Goal: Information Seeking & Learning: Learn about a topic

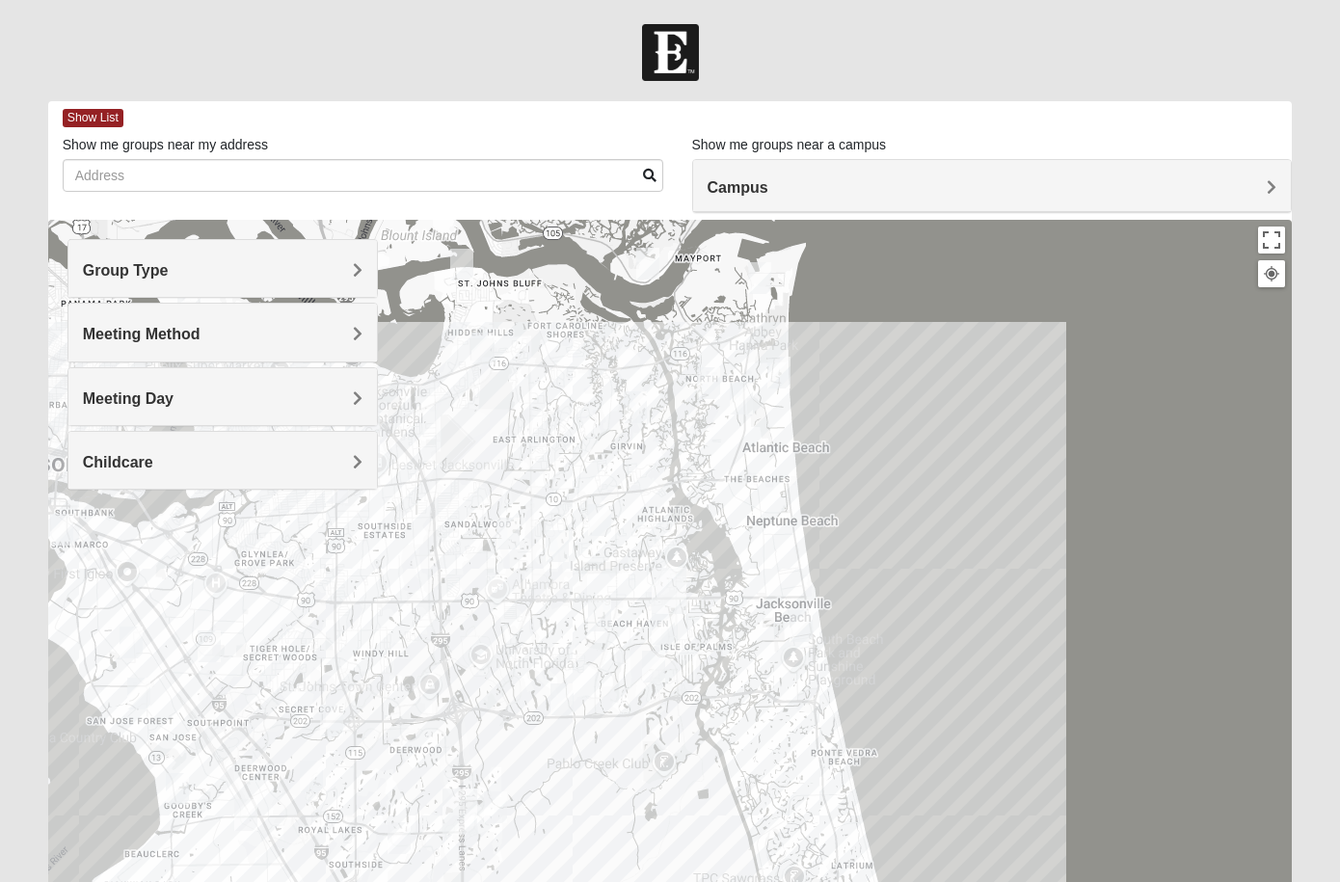
drag, startPoint x: 750, startPoint y: 757, endPoint x: 595, endPoint y: 501, distance: 299.0
click at [589, 495] on div at bounding box center [670, 605] width 1245 height 771
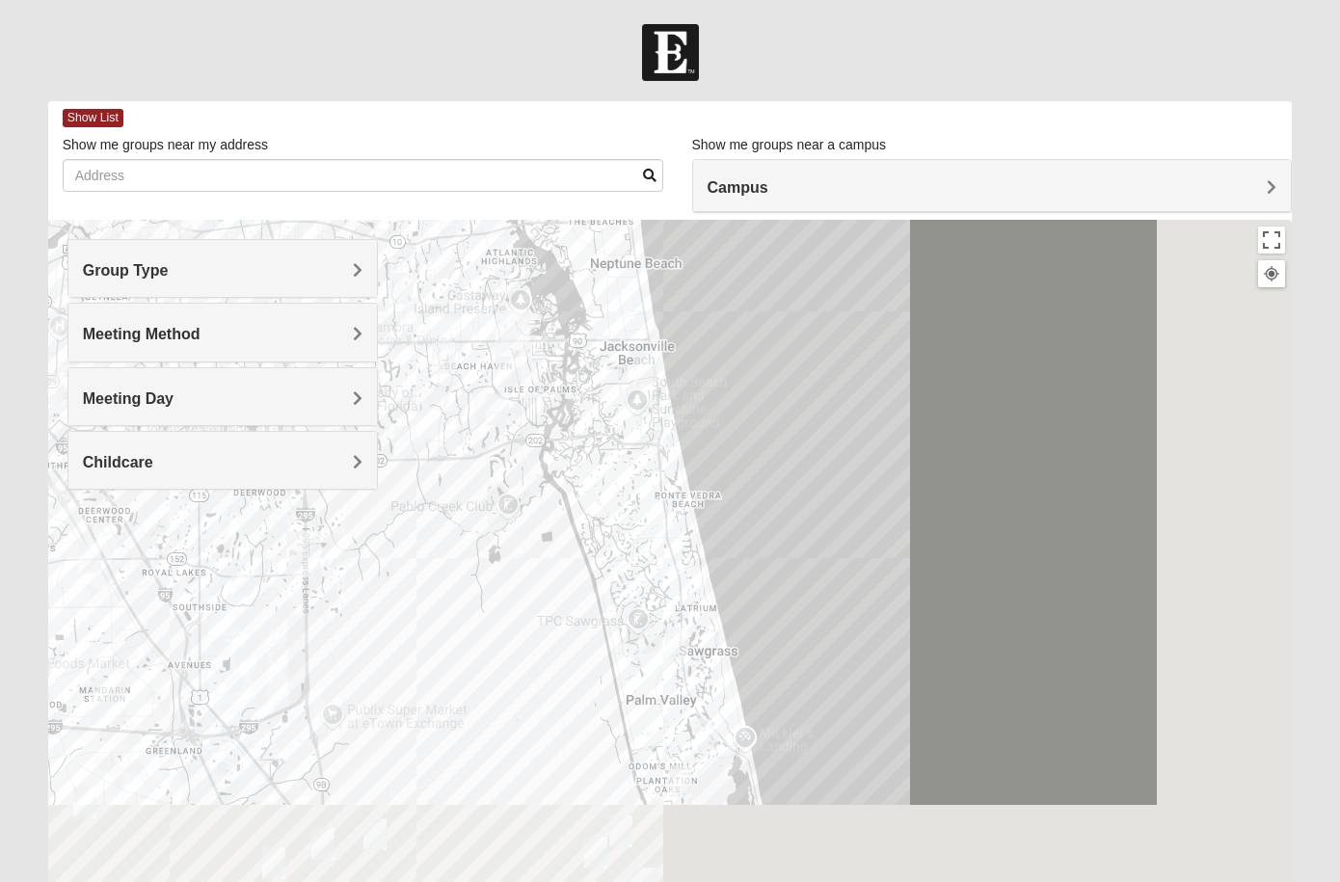
scroll to position [147, 0]
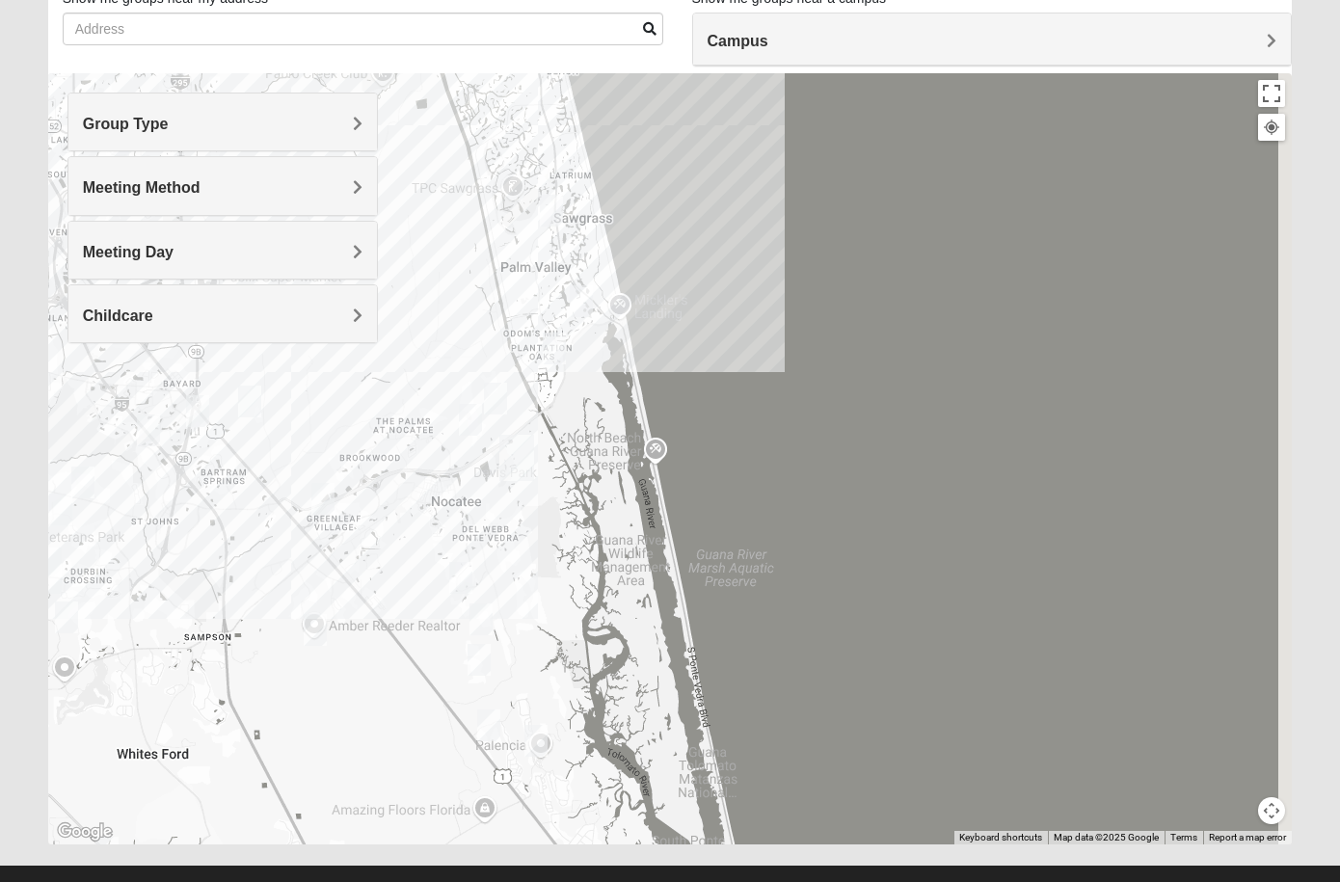
drag, startPoint x: 819, startPoint y: 523, endPoint x: 723, endPoint y: 165, distance: 370.2
click at [723, 164] on div at bounding box center [670, 458] width 1245 height 771
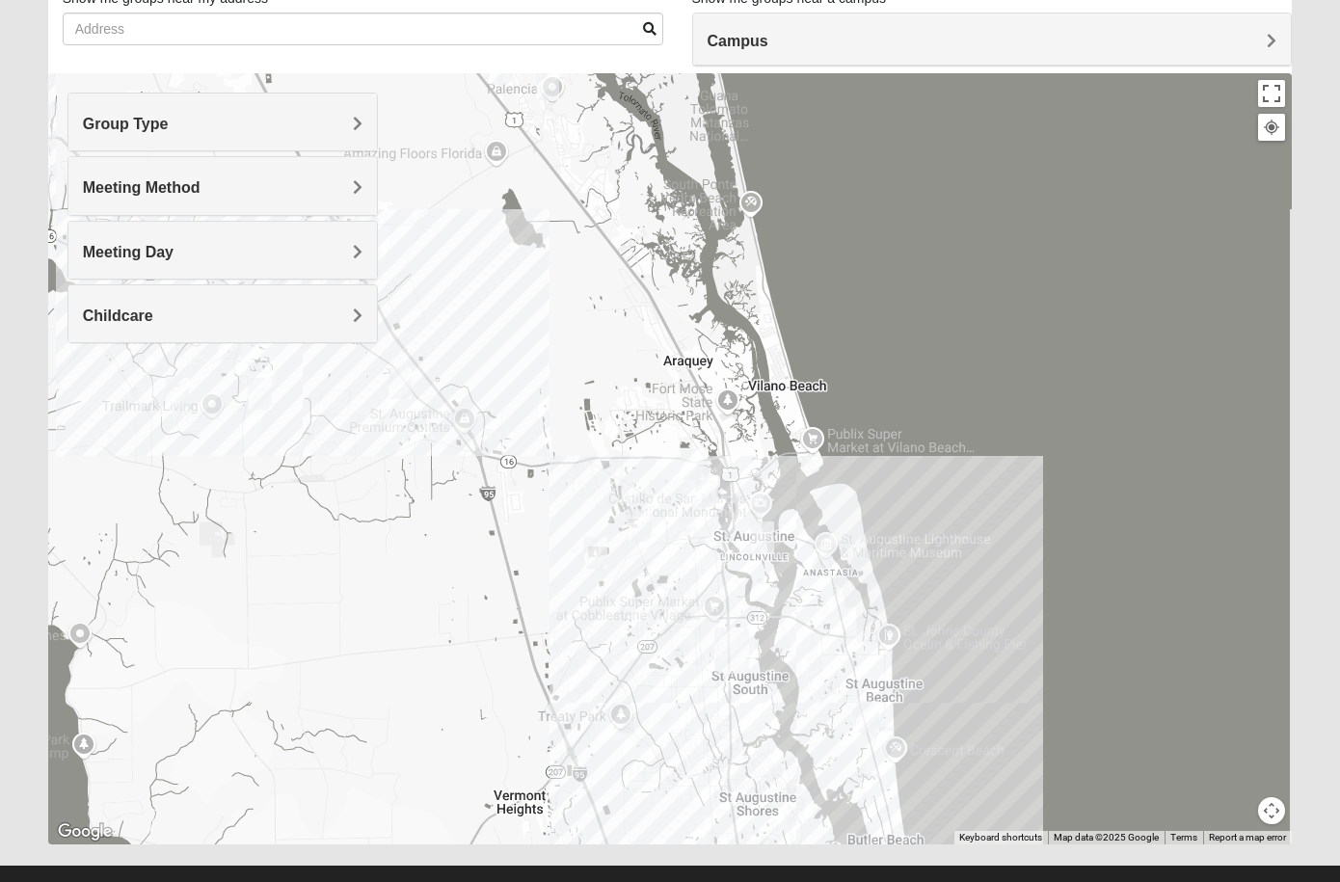
drag, startPoint x: 1035, startPoint y: 687, endPoint x: 879, endPoint y: 347, distance: 374.5
click at [879, 347] on div at bounding box center [670, 458] width 1245 height 771
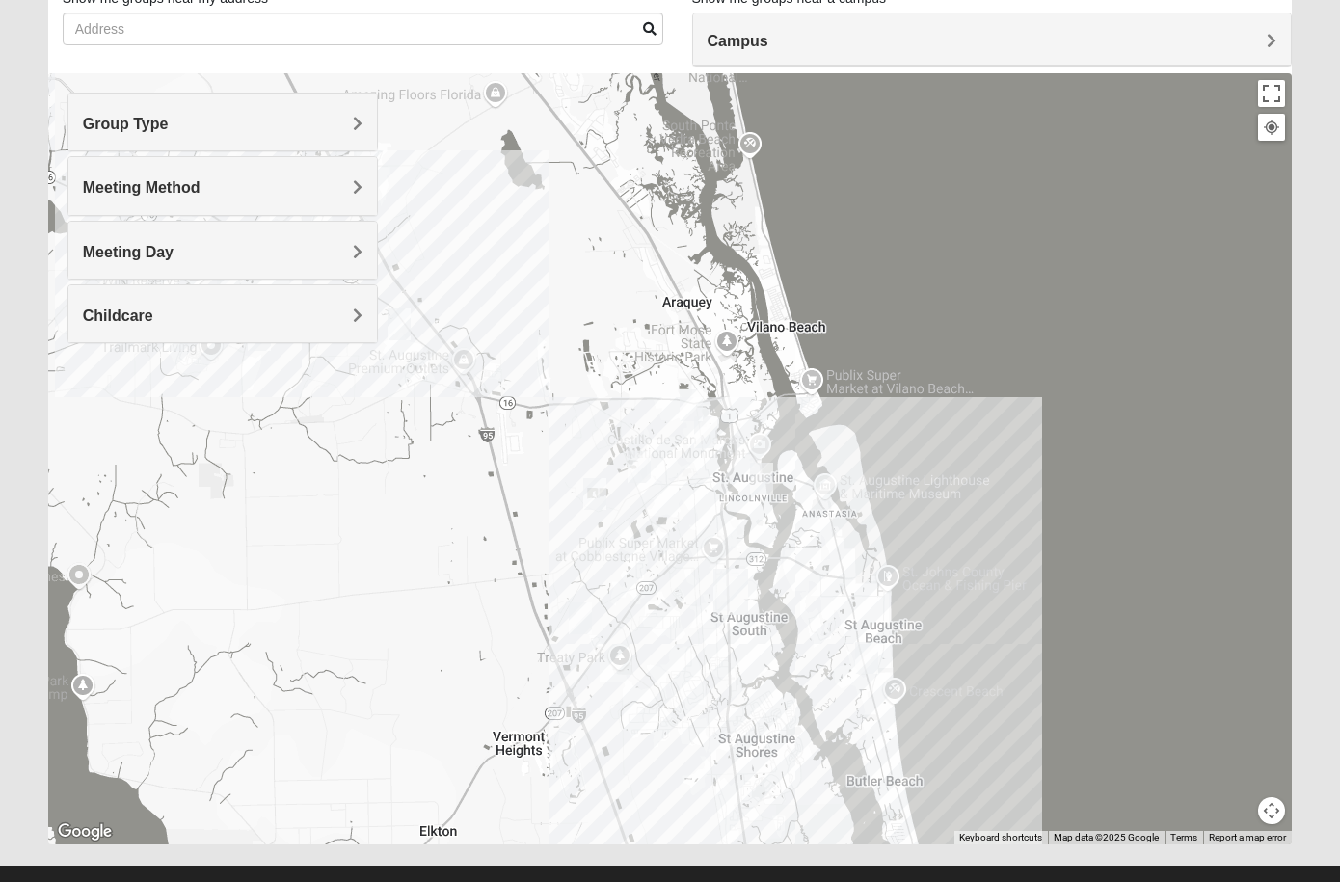
drag, startPoint x: 966, startPoint y: 685, endPoint x: 964, endPoint y: 624, distance: 61.7
click at [964, 624] on div at bounding box center [670, 458] width 1245 height 771
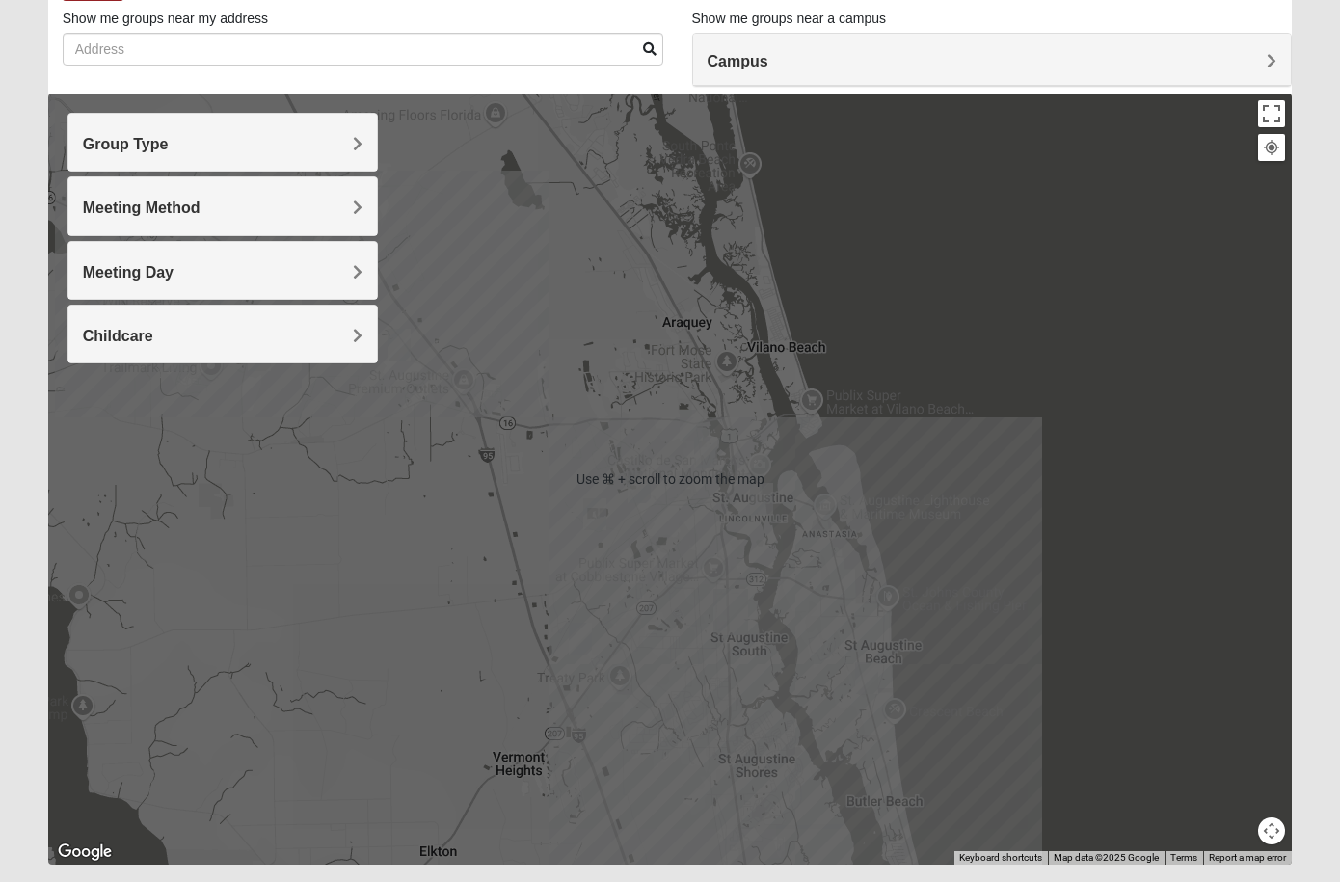
scroll to position [128, 0]
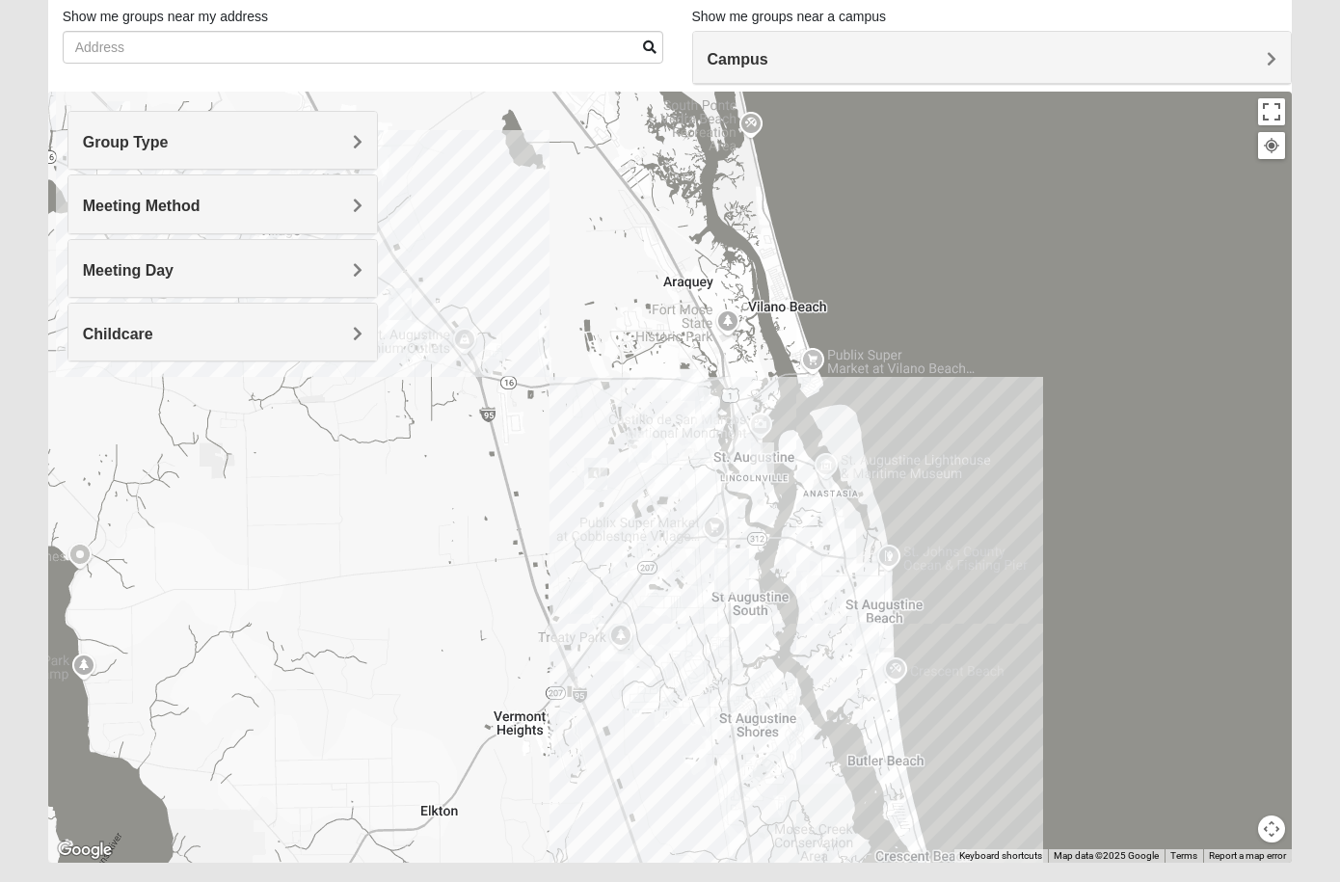
drag, startPoint x: 820, startPoint y: 638, endPoint x: 813, endPoint y: 572, distance: 66.9
click at [822, 584] on div at bounding box center [670, 477] width 1245 height 771
click at [805, 566] on div at bounding box center [670, 477] width 1245 height 771
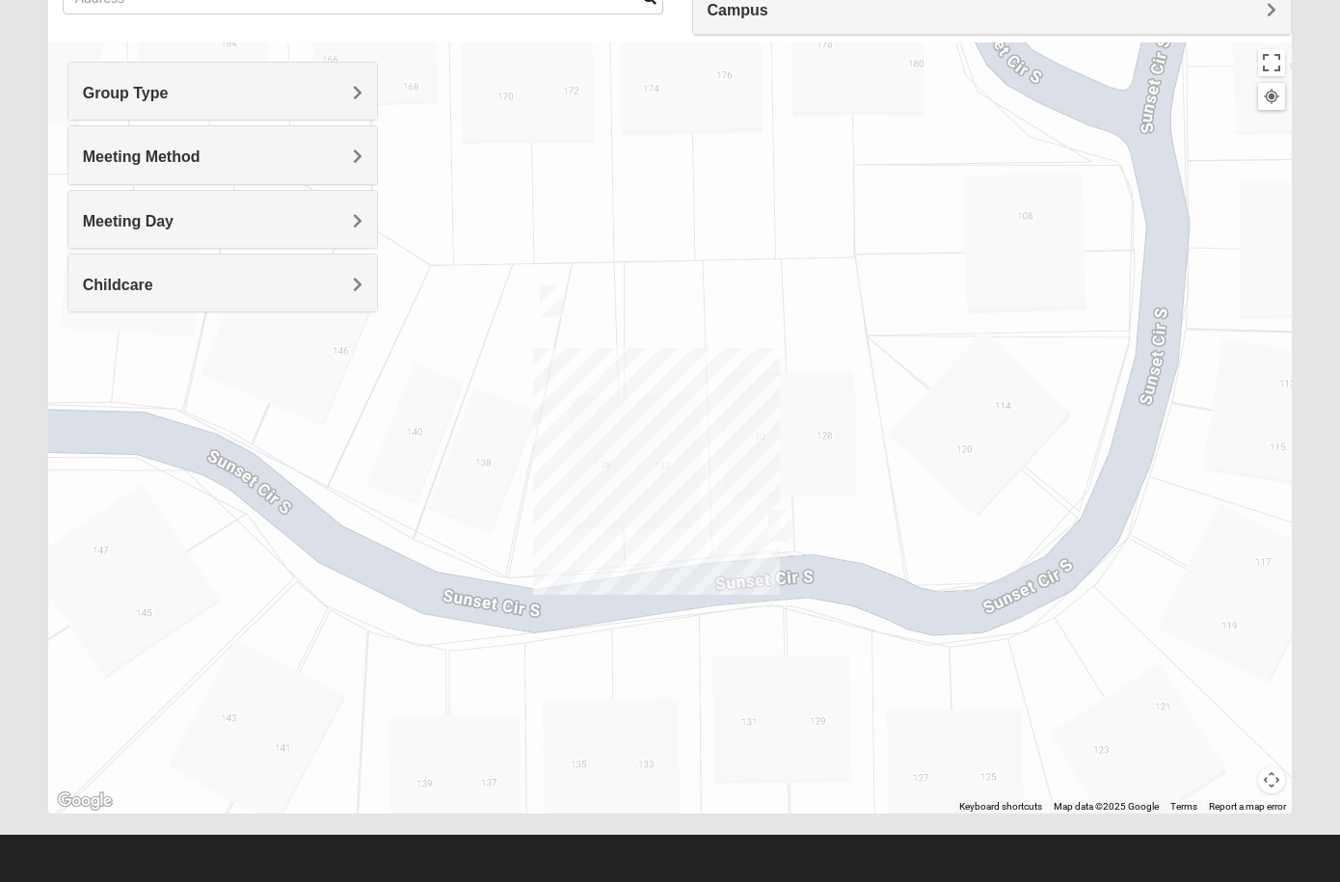
scroll to position [179, 0]
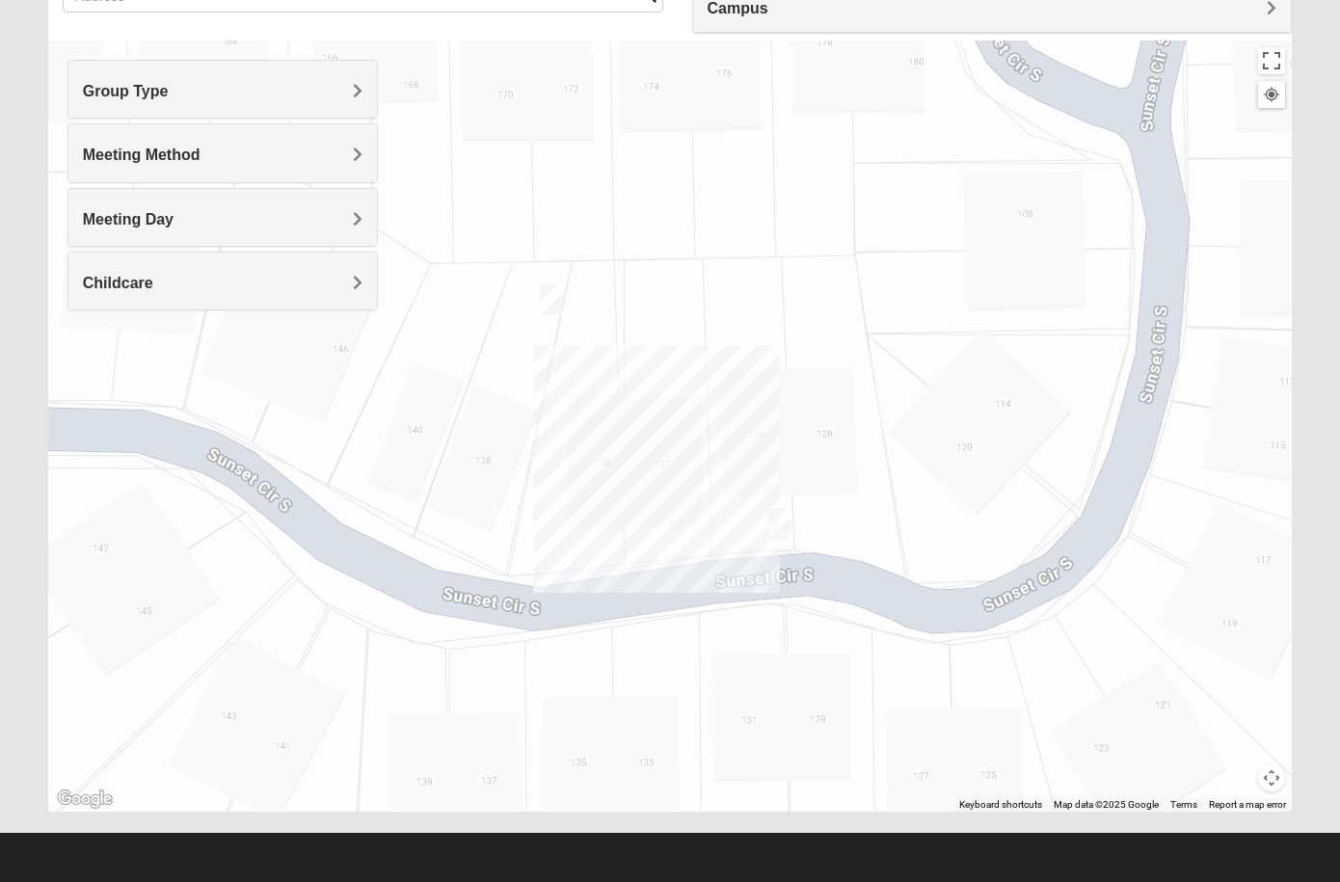
click at [1094, 597] on div at bounding box center [670, 425] width 1245 height 771
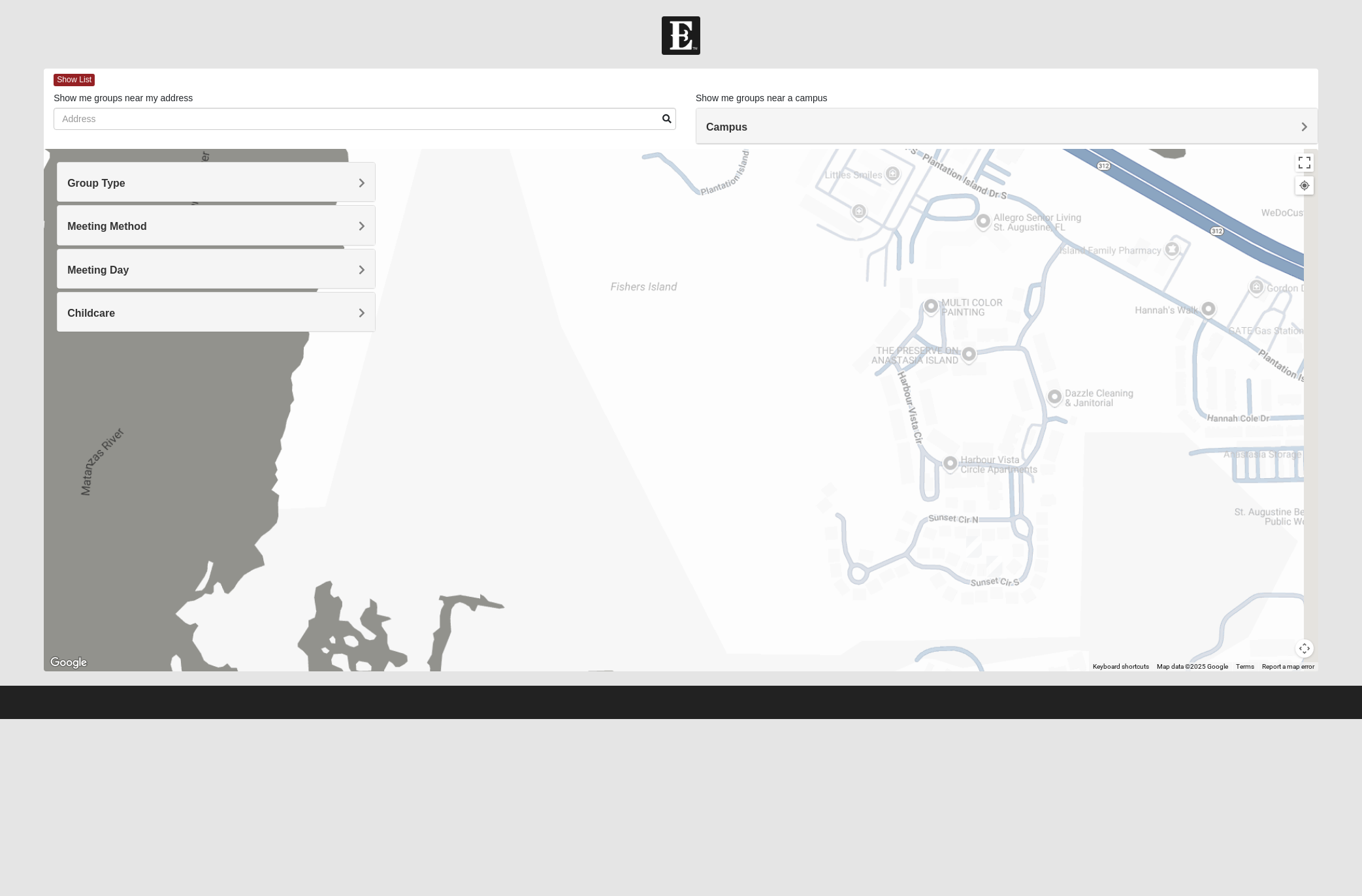
drag, startPoint x: 713, startPoint y: 387, endPoint x: 878, endPoint y: 379, distance: 165.2
click at [497, 490] on div at bounding box center [681, 410] width 1275 height 522
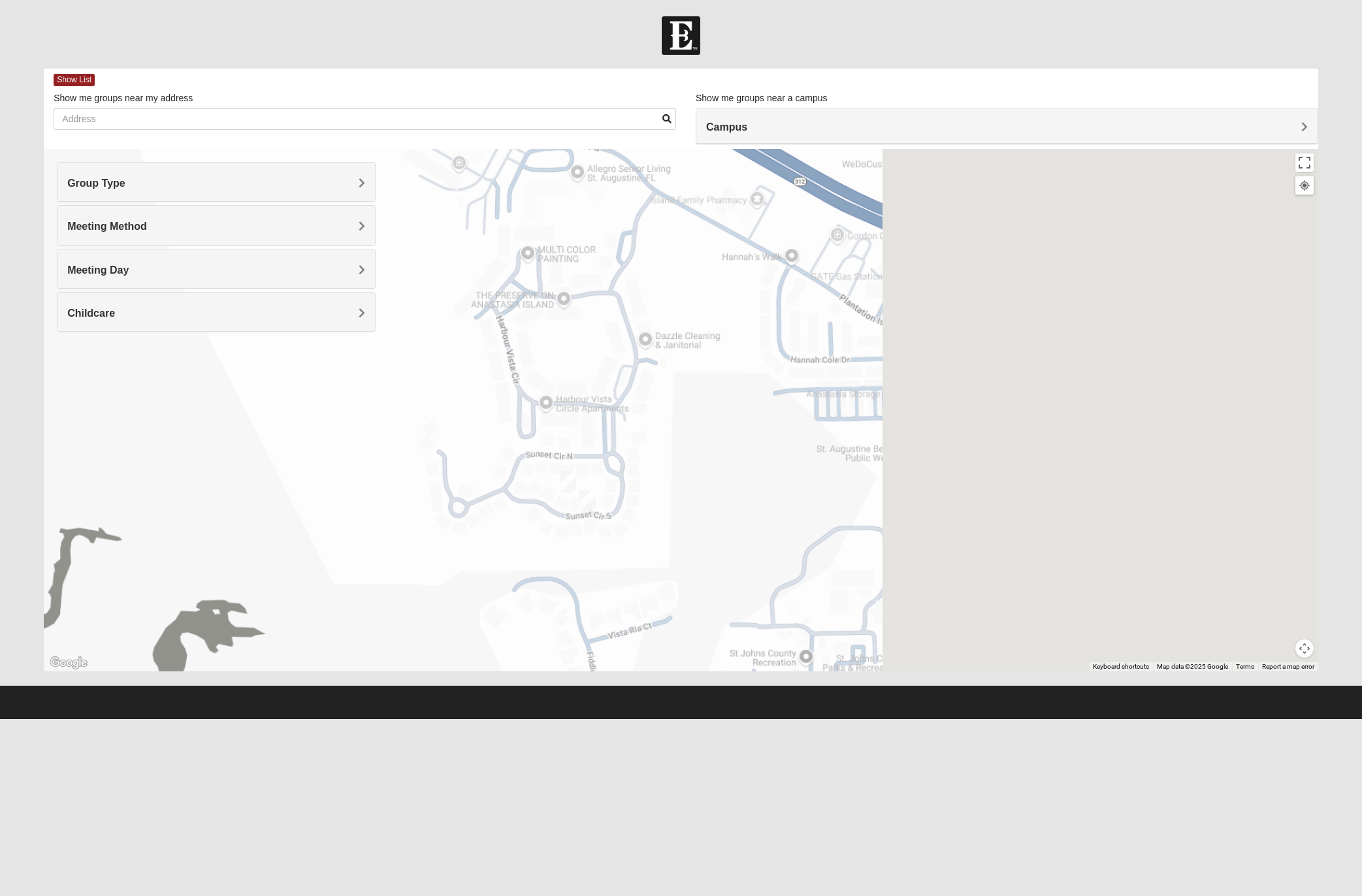
drag, startPoint x: 833, startPoint y: 394, endPoint x: 501, endPoint y: 325, distance: 339.1
click at [501, 325] on div at bounding box center [681, 410] width 1275 height 522
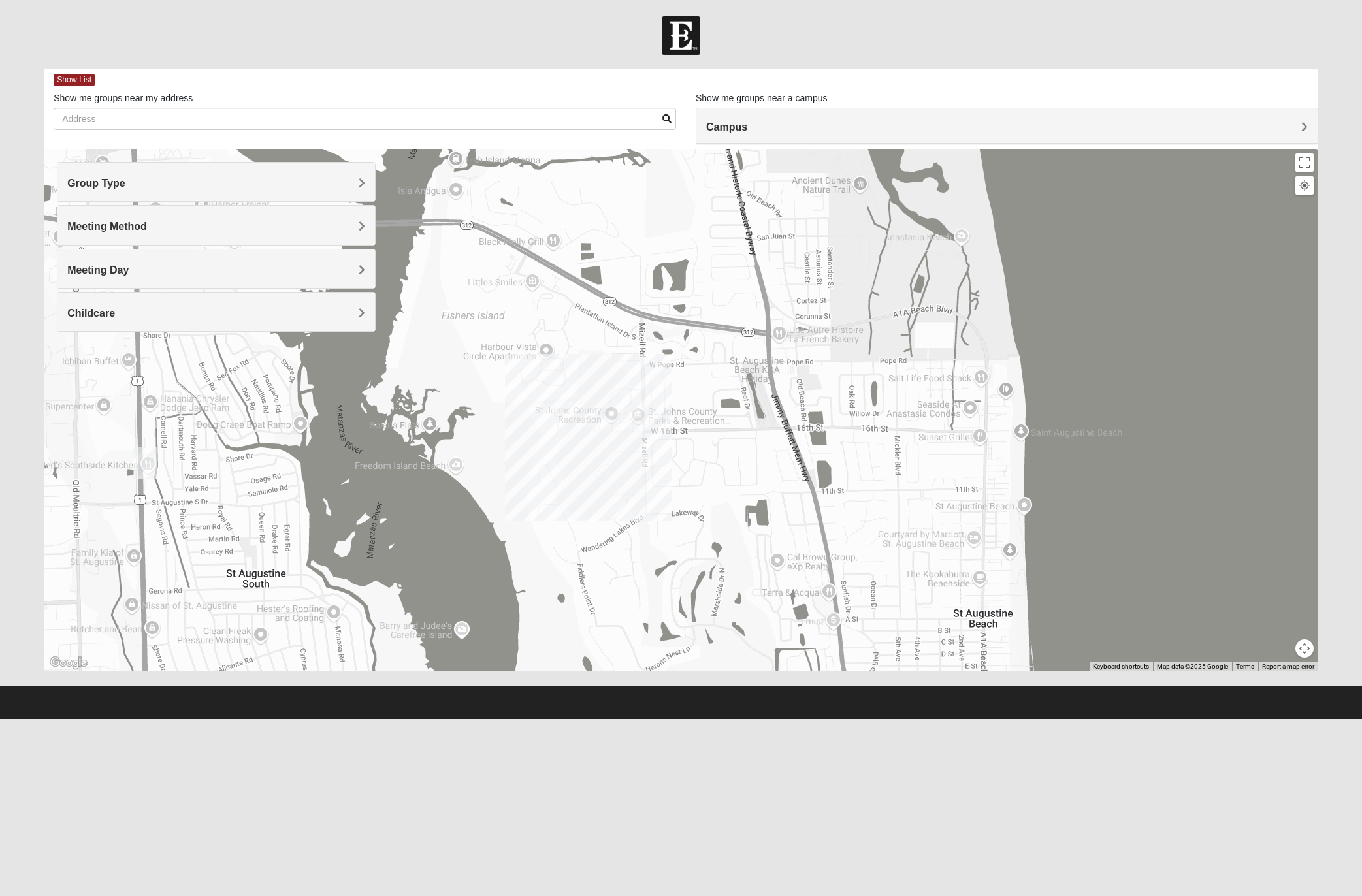
click at [551, 388] on div at bounding box center [681, 410] width 1275 height 522
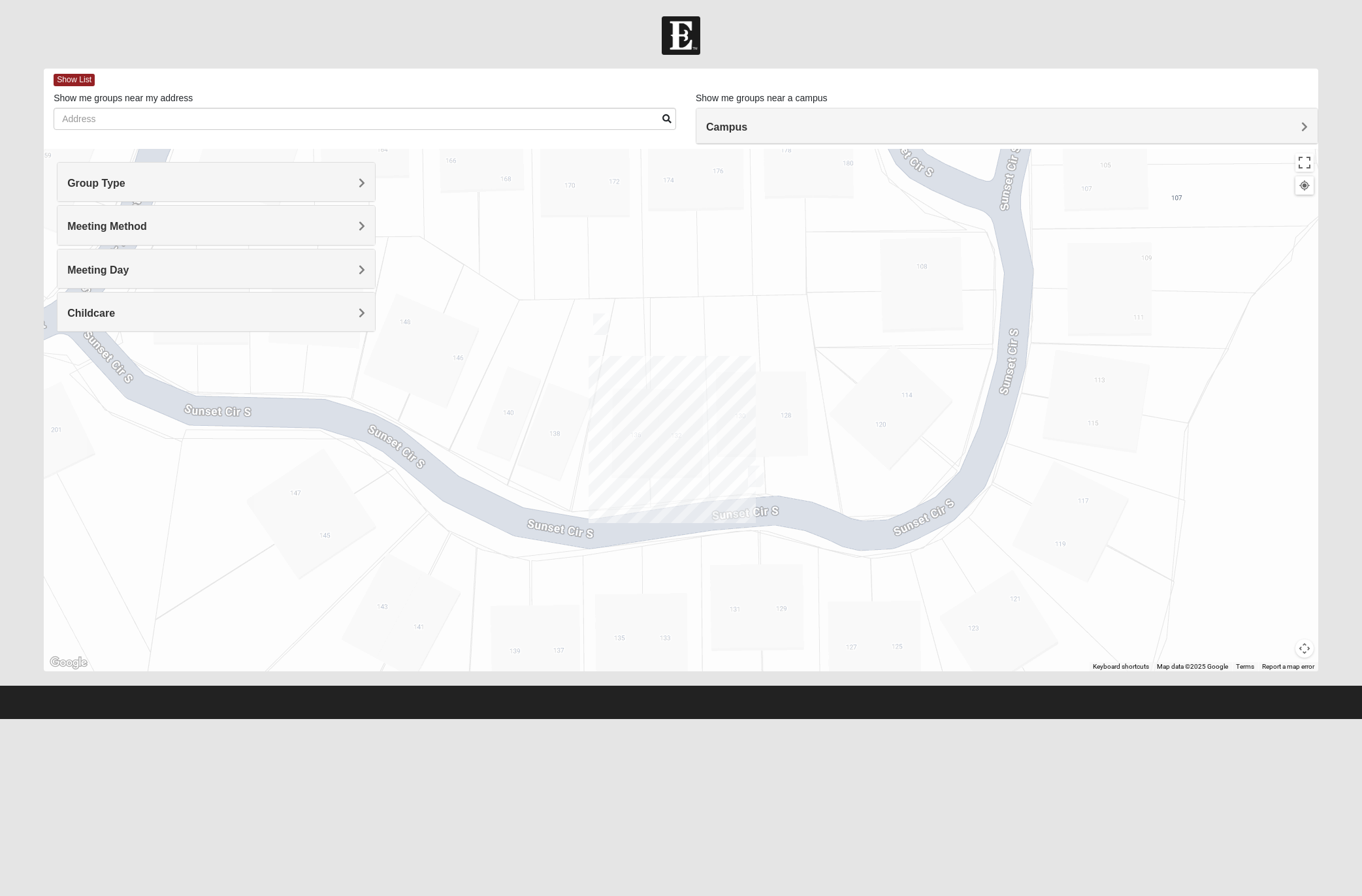
click at [598, 324] on img "Mixed Lauter 32080" at bounding box center [600, 324] width 16 height 22
click at [530, 289] on span "Learn More" at bounding box center [518, 295] width 55 height 14
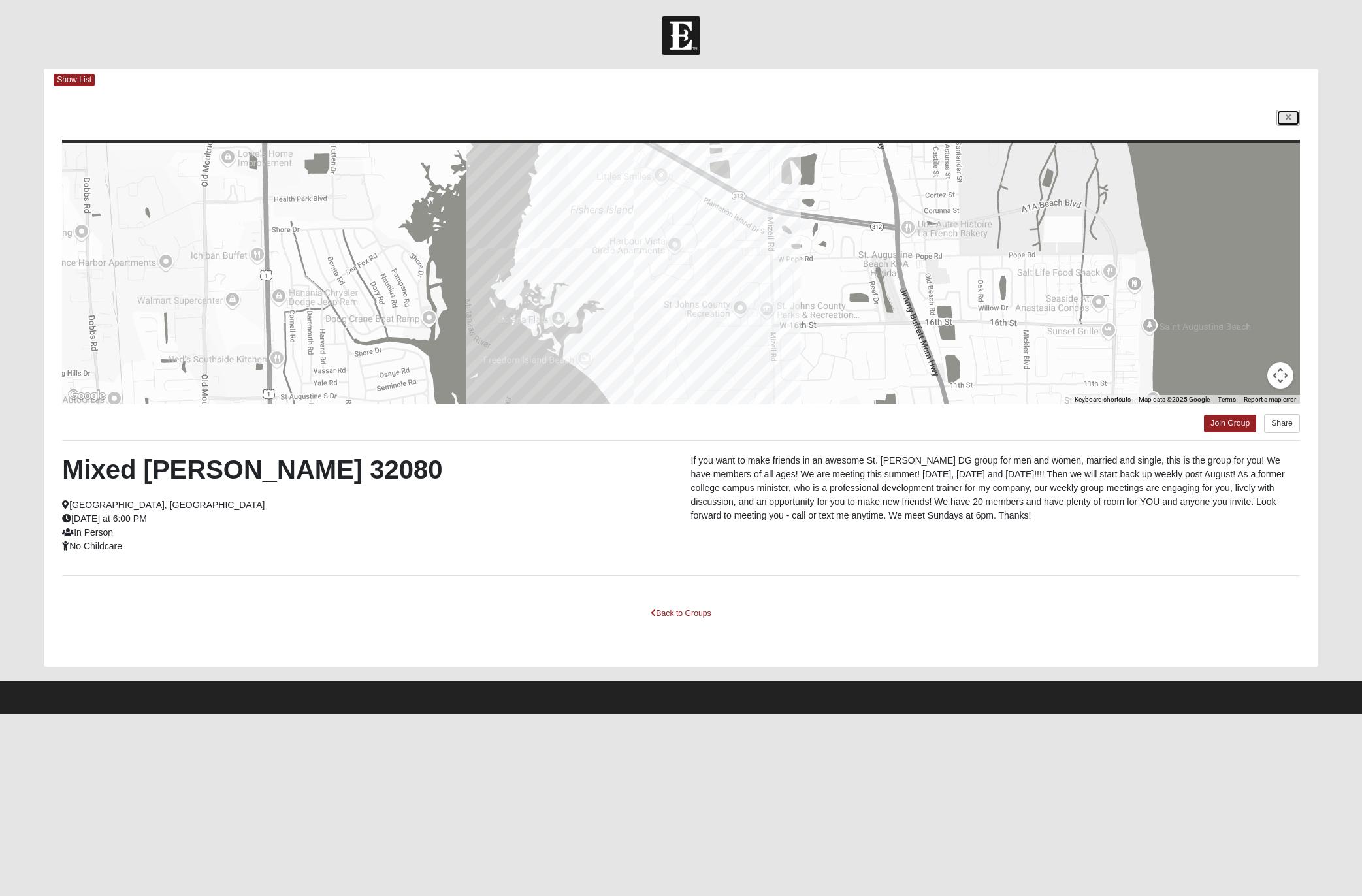
click at [907, 122] on link at bounding box center [1288, 118] width 24 height 16
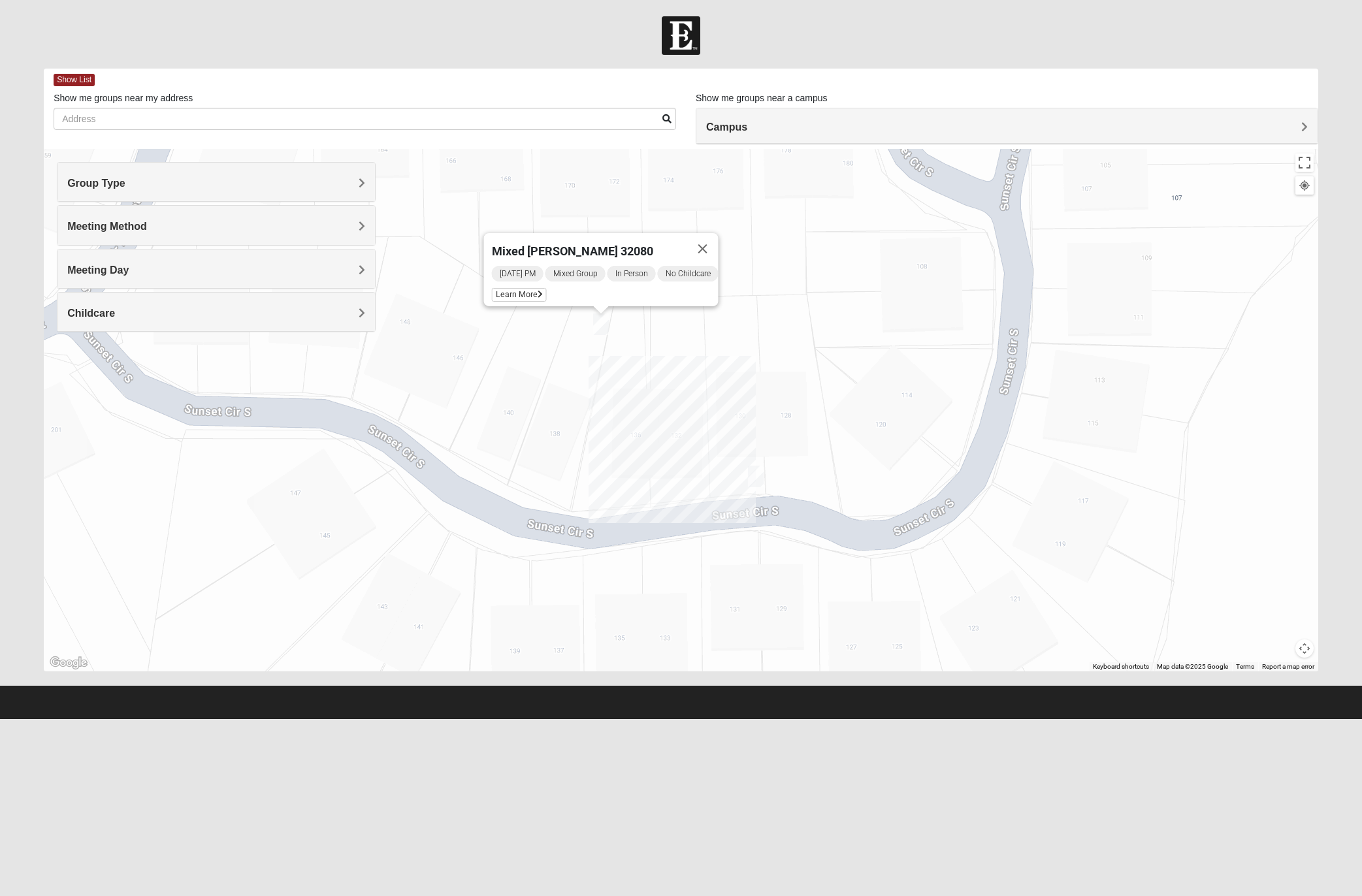
click at [759, 484] on img "1825 Mixed Lauter 32080" at bounding box center [756, 476] width 16 height 22
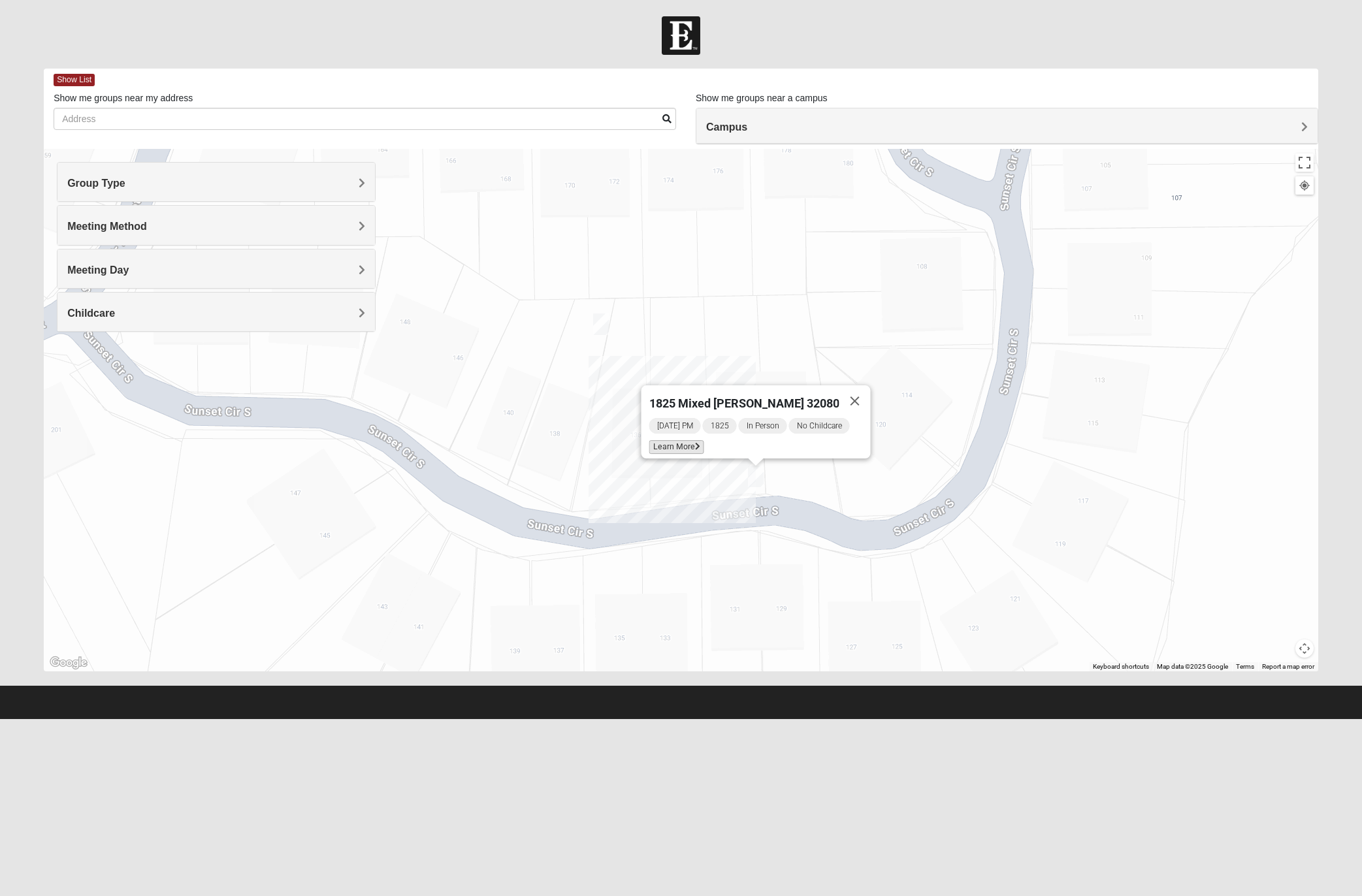
click at [697, 445] on span "Learn More" at bounding box center [676, 447] width 55 height 14
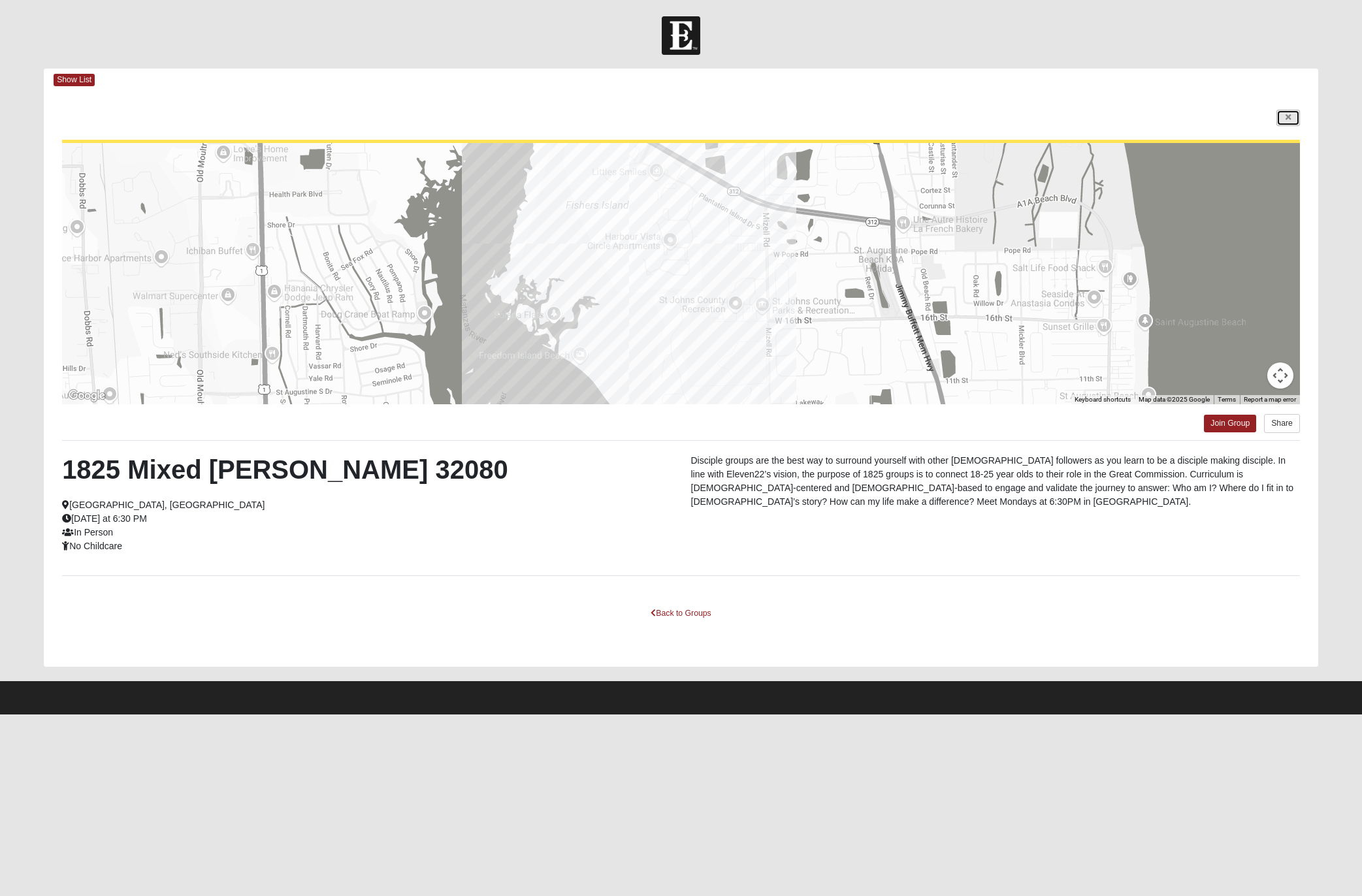
click at [907, 119] on link at bounding box center [1288, 118] width 24 height 16
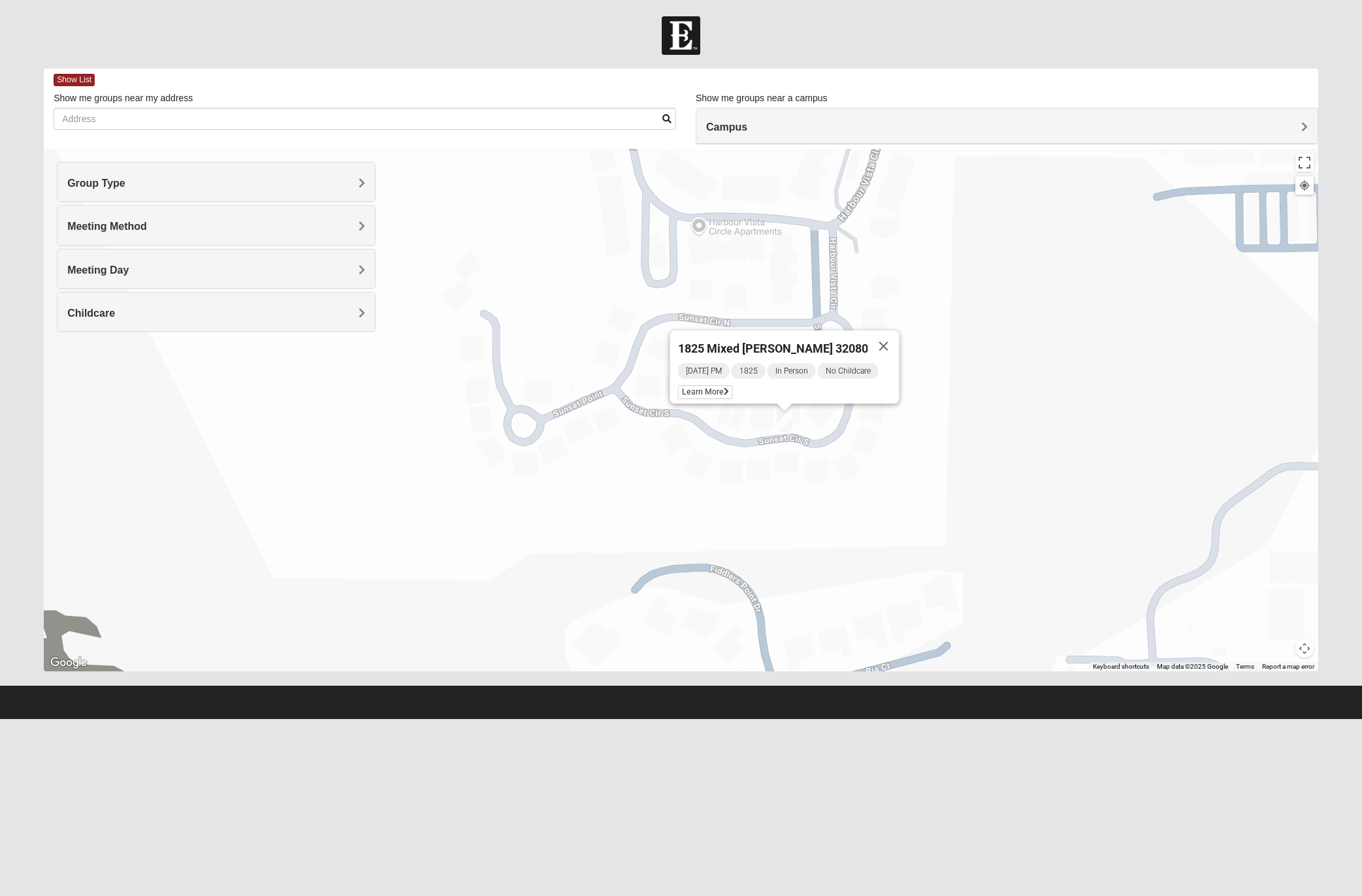
drag, startPoint x: 998, startPoint y: 258, endPoint x: 965, endPoint y: 379, distance: 125.4
click at [907, 379] on div "1825 Mixed [PERSON_NAME] 32080 [DATE] PM 1825 In Person No Childcare Learn More" at bounding box center [681, 410] width 1275 height 522
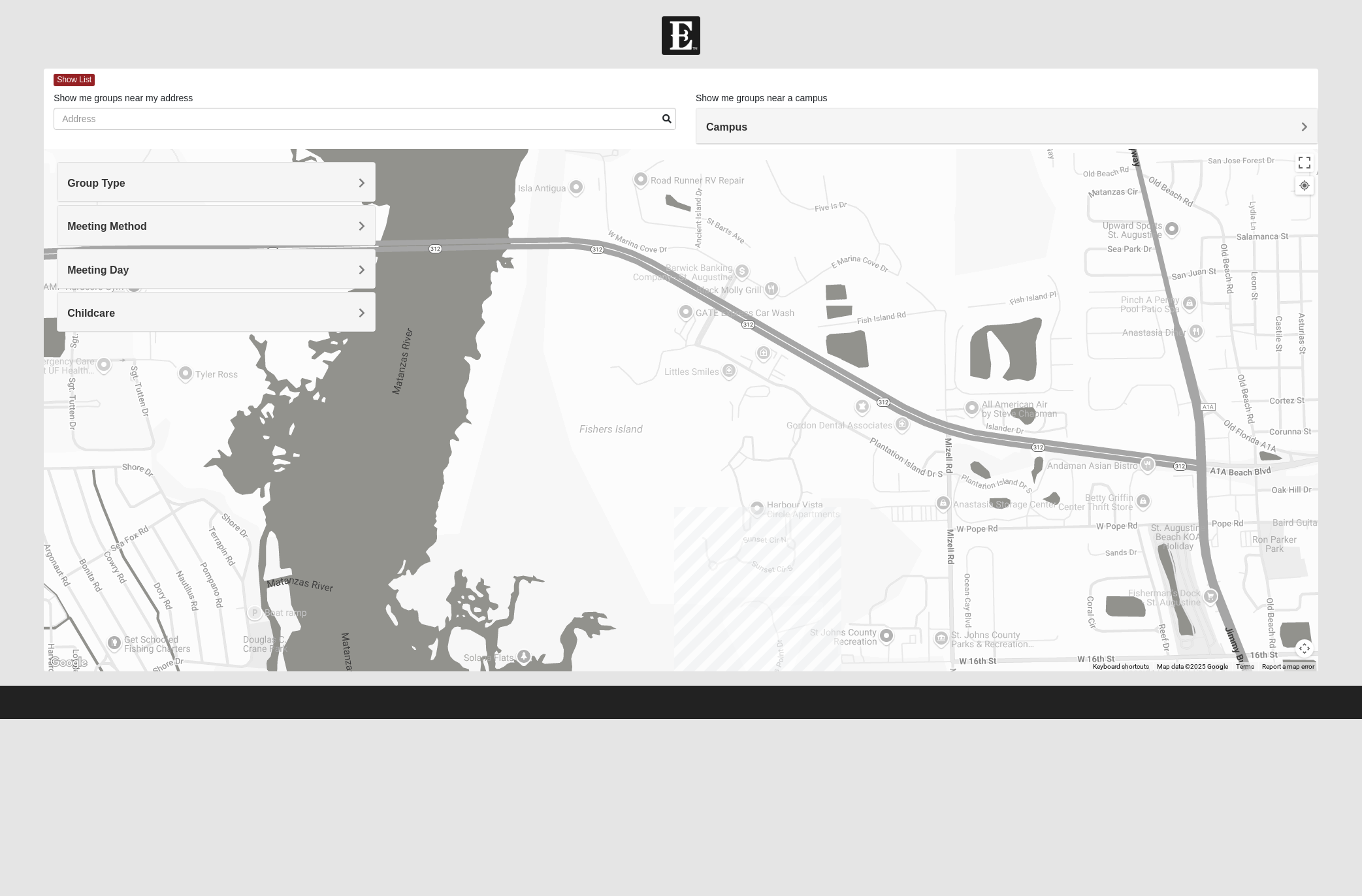
drag, startPoint x: 1030, startPoint y: 318, endPoint x: 888, endPoint y: 493, distance: 225.4
click at [888, 493] on div at bounding box center [681, 410] width 1275 height 522
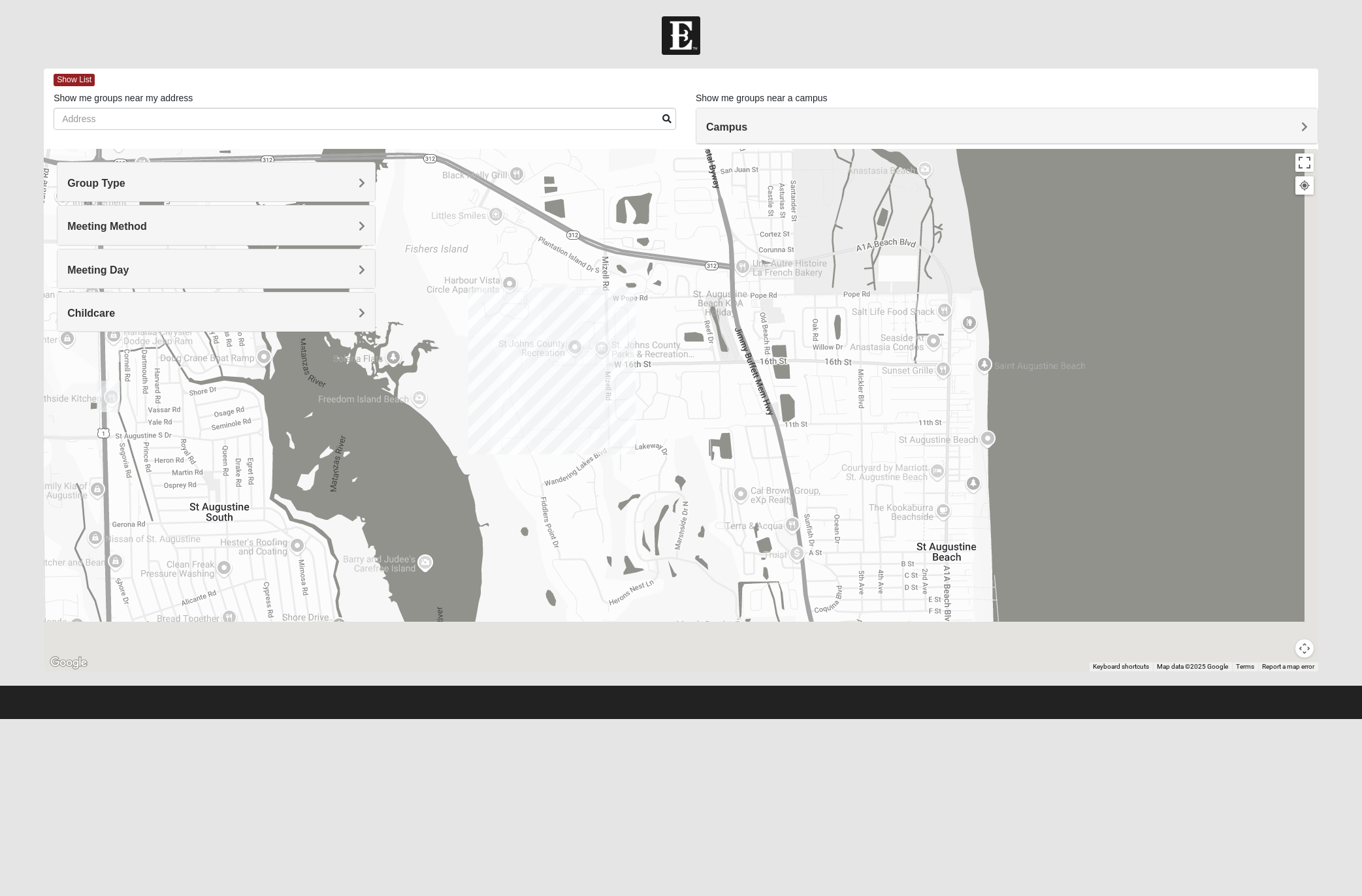
drag, startPoint x: 910, startPoint y: 529, endPoint x: 705, endPoint y: 158, distance: 423.9
click at [705, 156] on div at bounding box center [681, 410] width 1275 height 522
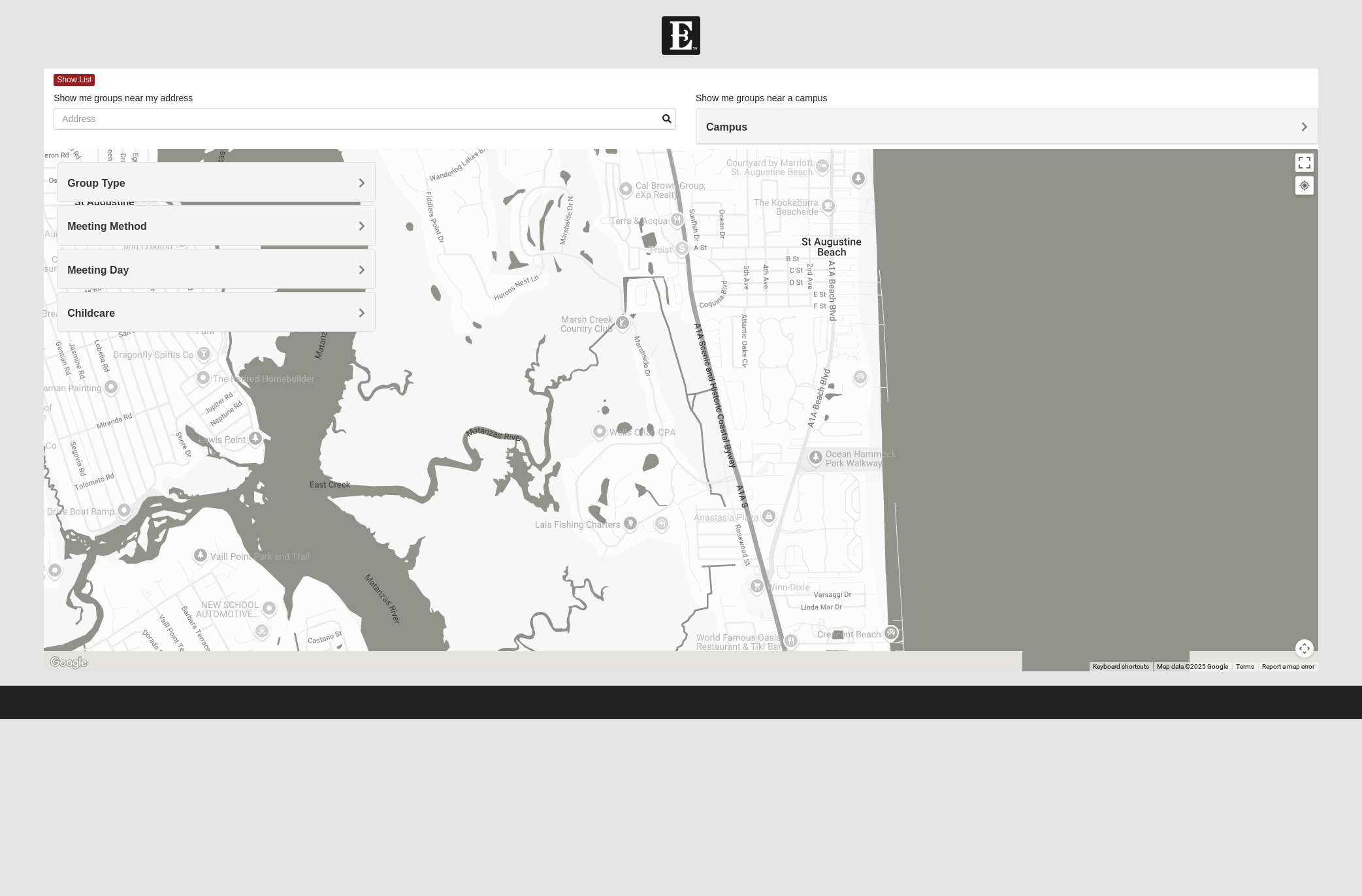
drag, startPoint x: 869, startPoint y: 591, endPoint x: 789, endPoint y: 414, distance: 194.2
click at [789, 414] on div at bounding box center [681, 410] width 1275 height 522
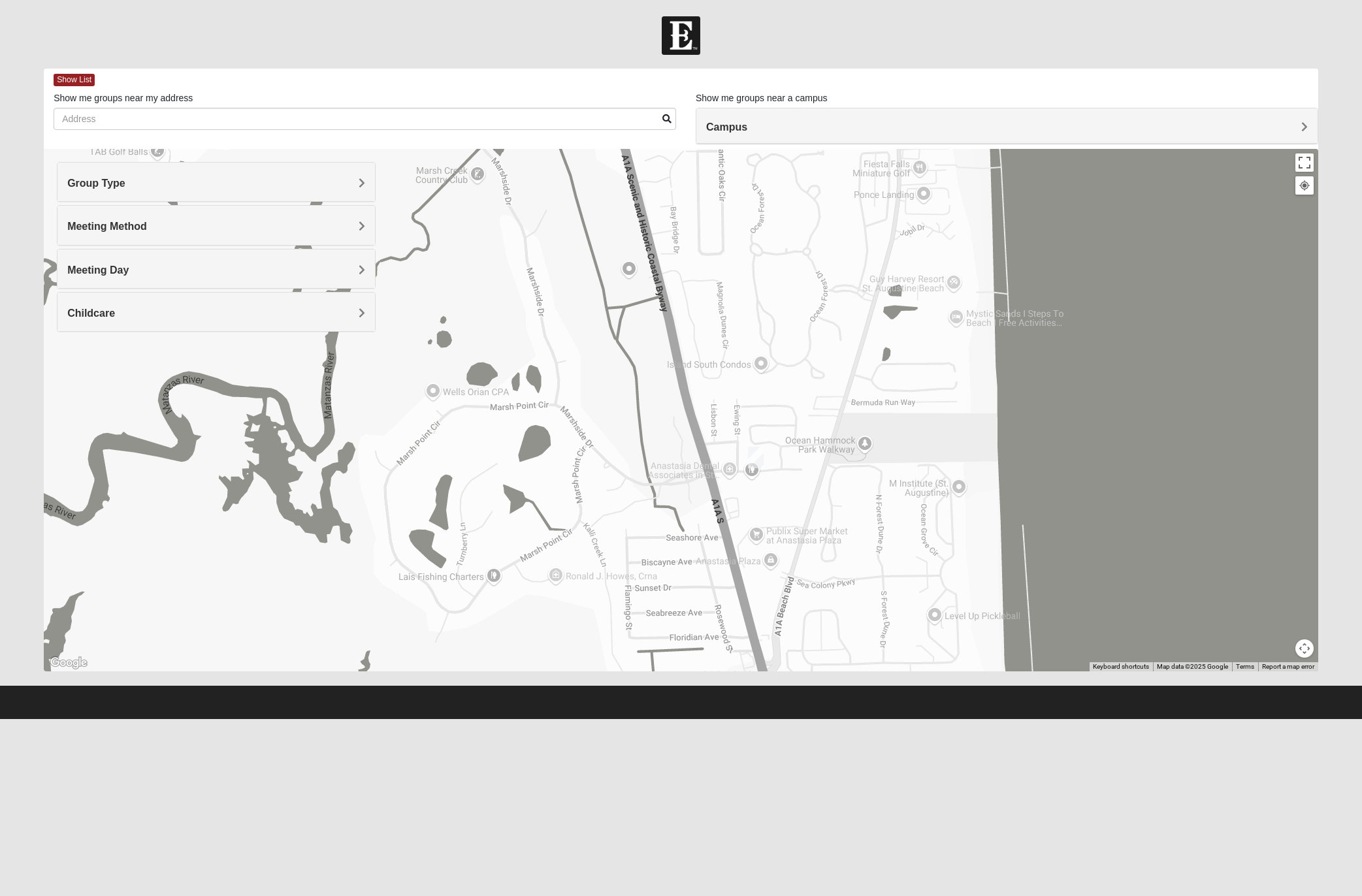
click at [754, 461] on img "Mixed West 32080" at bounding box center [756, 457] width 16 height 22
click at [685, 423] on span "Learn More" at bounding box center [674, 428] width 55 height 14
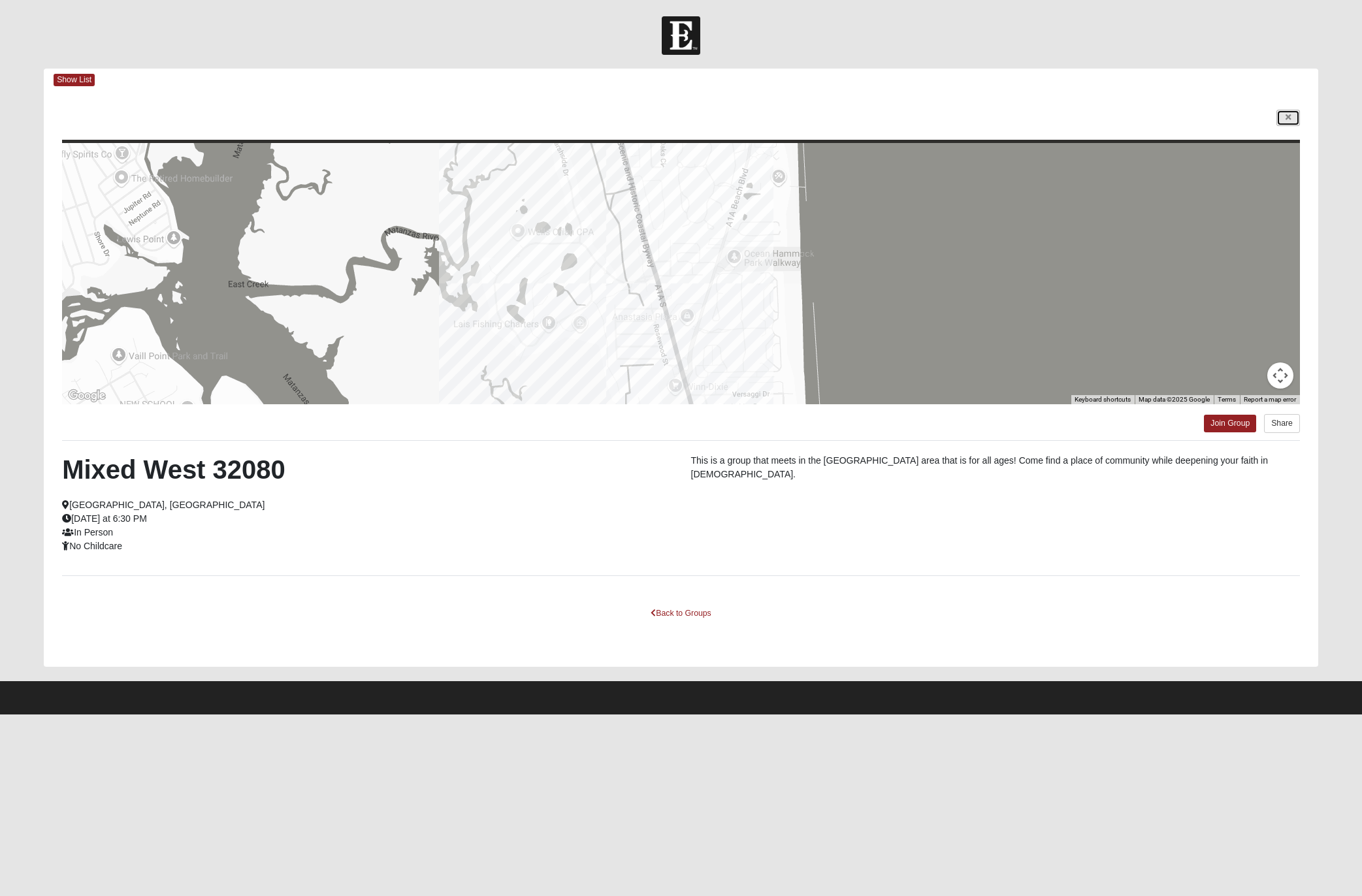
click at [907, 119] on link at bounding box center [1288, 118] width 24 height 16
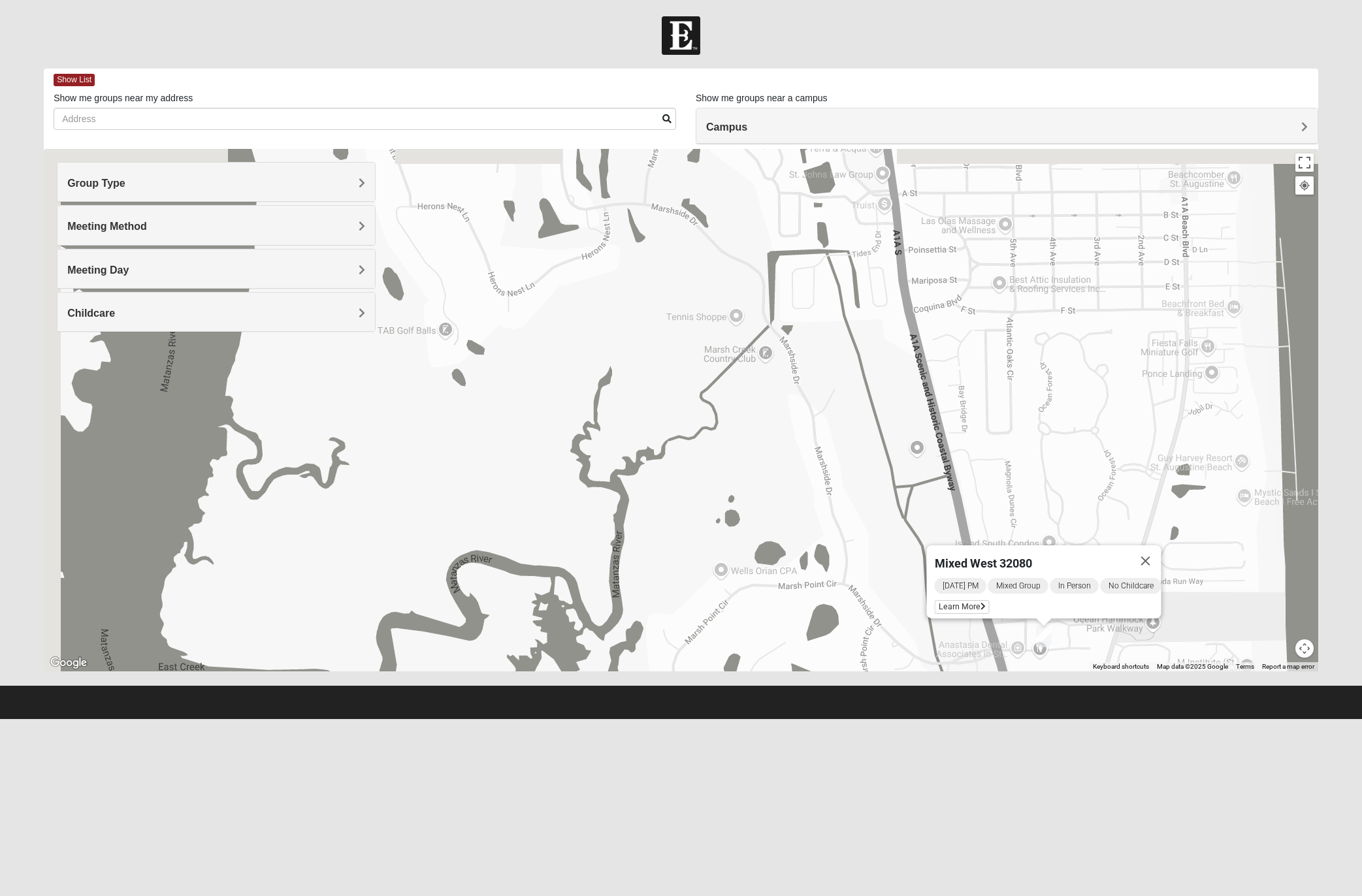
drag, startPoint x: 890, startPoint y: 278, endPoint x: 1147, endPoint y: 439, distance: 303.3
click at [907, 440] on div "Mixed West 32080 [DATE] PM Mixed Group In Person No Childcare Learn More" at bounding box center [681, 410] width 1275 height 522
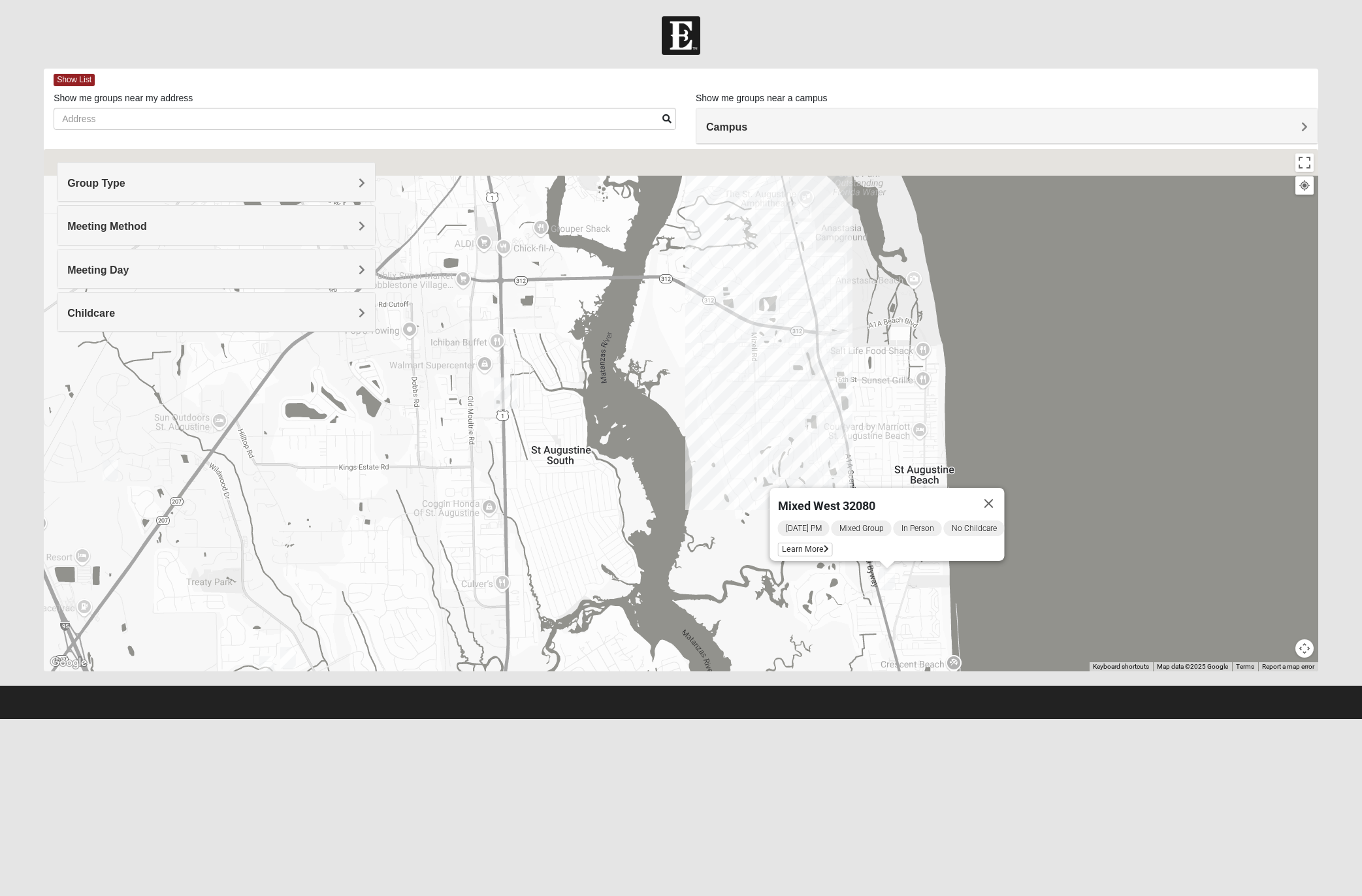
drag, startPoint x: 595, startPoint y: 314, endPoint x: 684, endPoint y: 565, distance: 266.3
click at [688, 567] on div "Mixed West 32080 [DATE] PM Mixed Group In Person No Childcare Learn More" at bounding box center [681, 410] width 1275 height 522
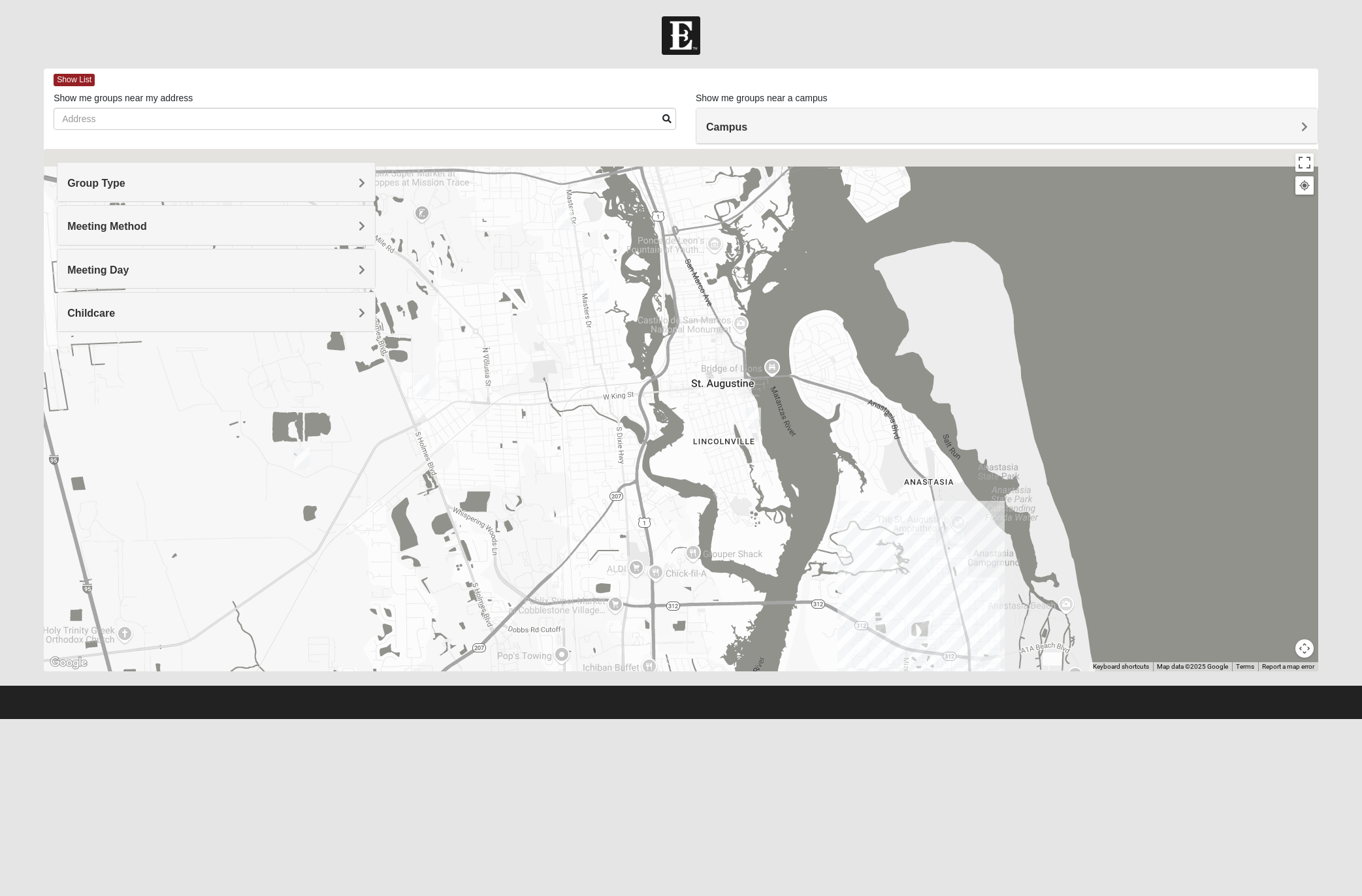
drag, startPoint x: 623, startPoint y: 301, endPoint x: 789, endPoint y: 597, distance: 339.4
click at [789, 597] on div "Mixed West 32080 [DATE] PM Mixed Group In Person No Childcare Learn More" at bounding box center [681, 410] width 1275 height 522
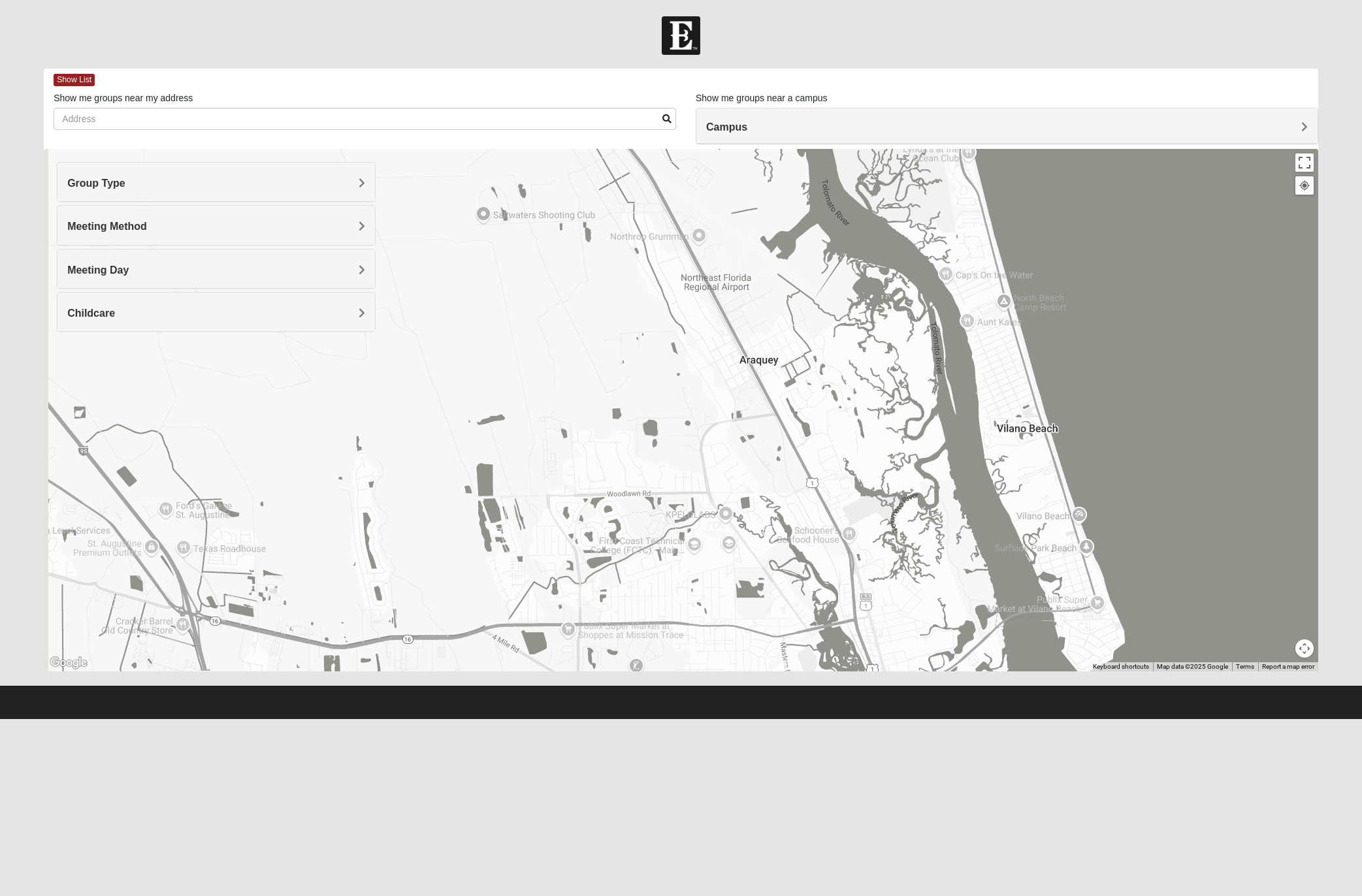
drag, startPoint x: 729, startPoint y: 309, endPoint x: 853, endPoint y: 530, distance: 253.4
click at [853, 532] on div "Mixed West 32080 [DATE] PM Mixed Group In Person No Childcare Learn More" at bounding box center [681, 410] width 1275 height 522
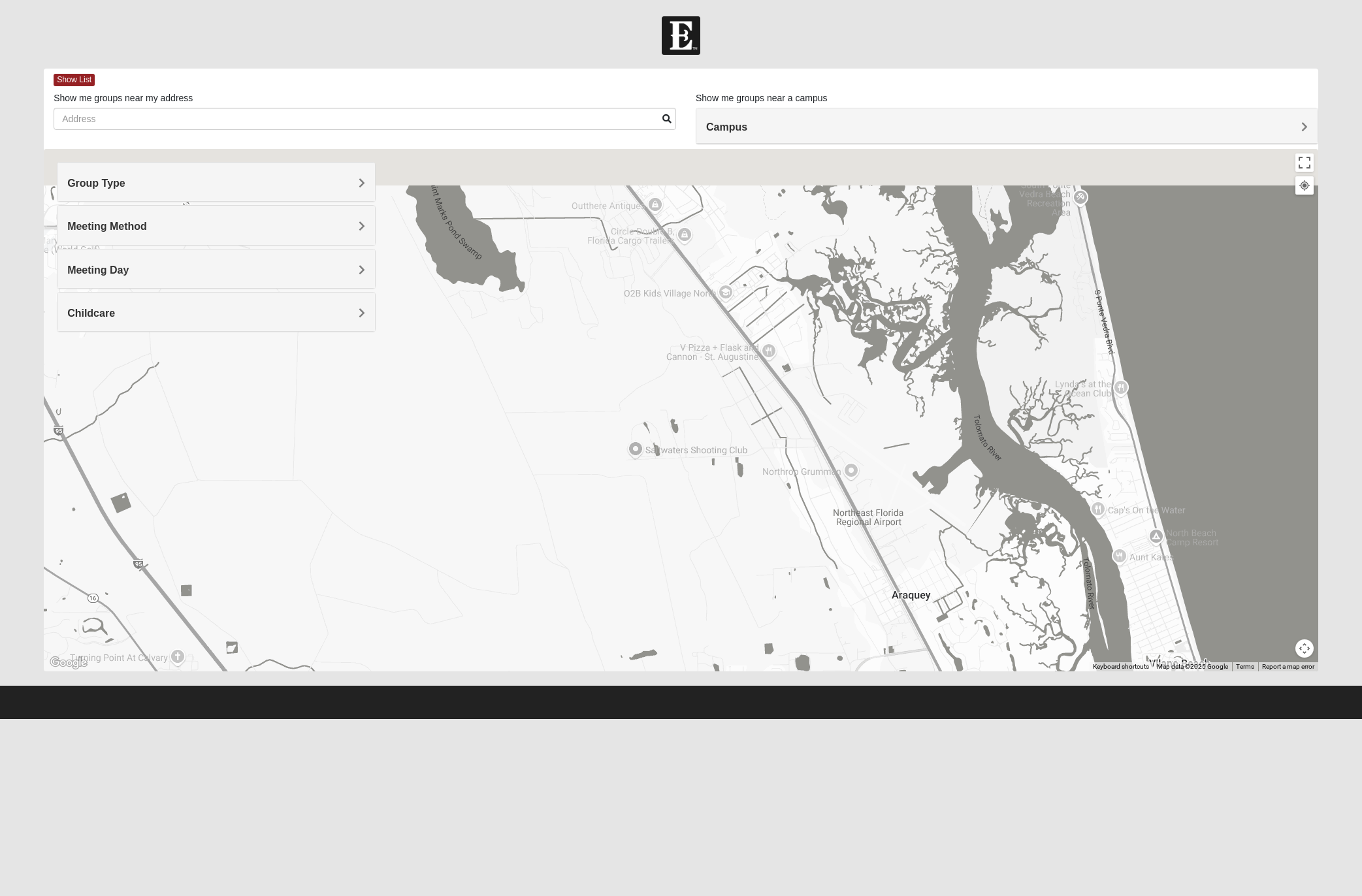
drag, startPoint x: 845, startPoint y: 481, endPoint x: 938, endPoint y: 621, distance: 168.1
click at [907, 597] on div "Mixed West 32080 [DATE] PM Mixed Group In Person No Childcare Learn More" at bounding box center [681, 410] width 1275 height 522
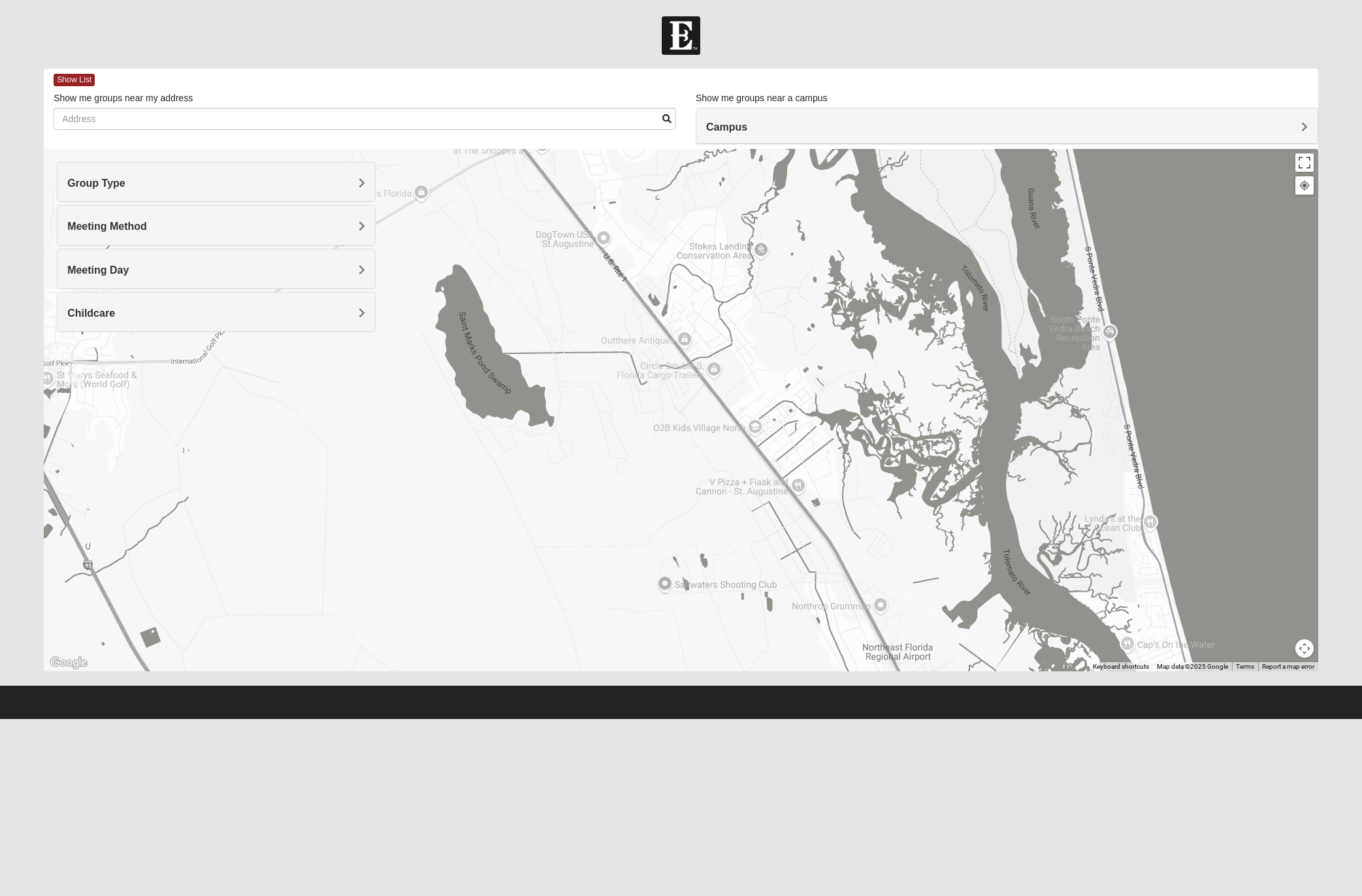
drag, startPoint x: 822, startPoint y: 427, endPoint x: 803, endPoint y: 540, distance: 114.6
click at [802, 540] on div "Mixed West 32080 [DATE] PM Mixed Group In Person No Childcare Learn More" at bounding box center [681, 410] width 1275 height 522
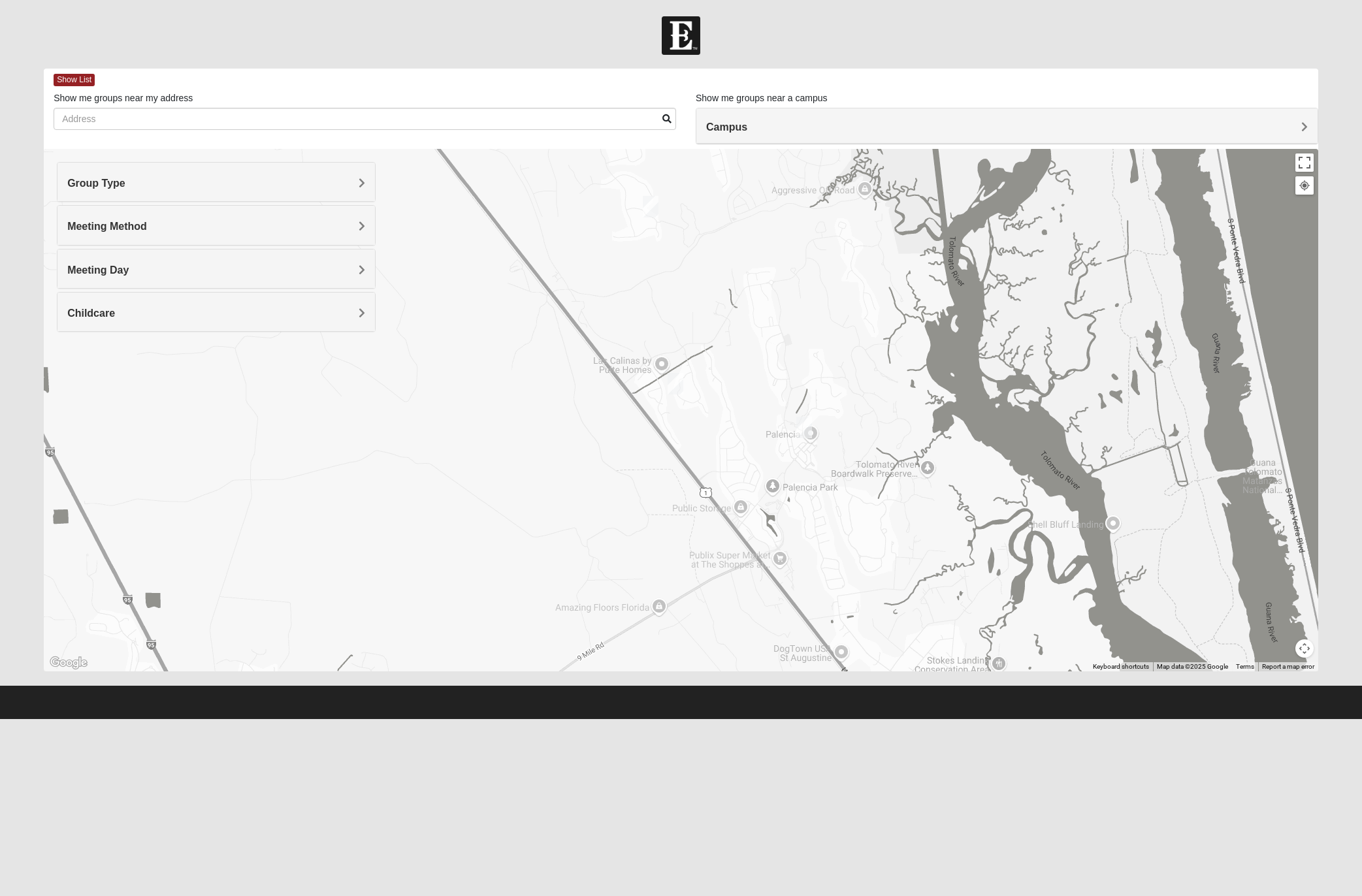
drag, startPoint x: 647, startPoint y: 388, endPoint x: 805, endPoint y: 555, distance: 229.9
click at [804, 555] on div "Mixed West 32080 [DATE] PM Mixed Group In Person No Childcare Learn More" at bounding box center [681, 410] width 1275 height 522
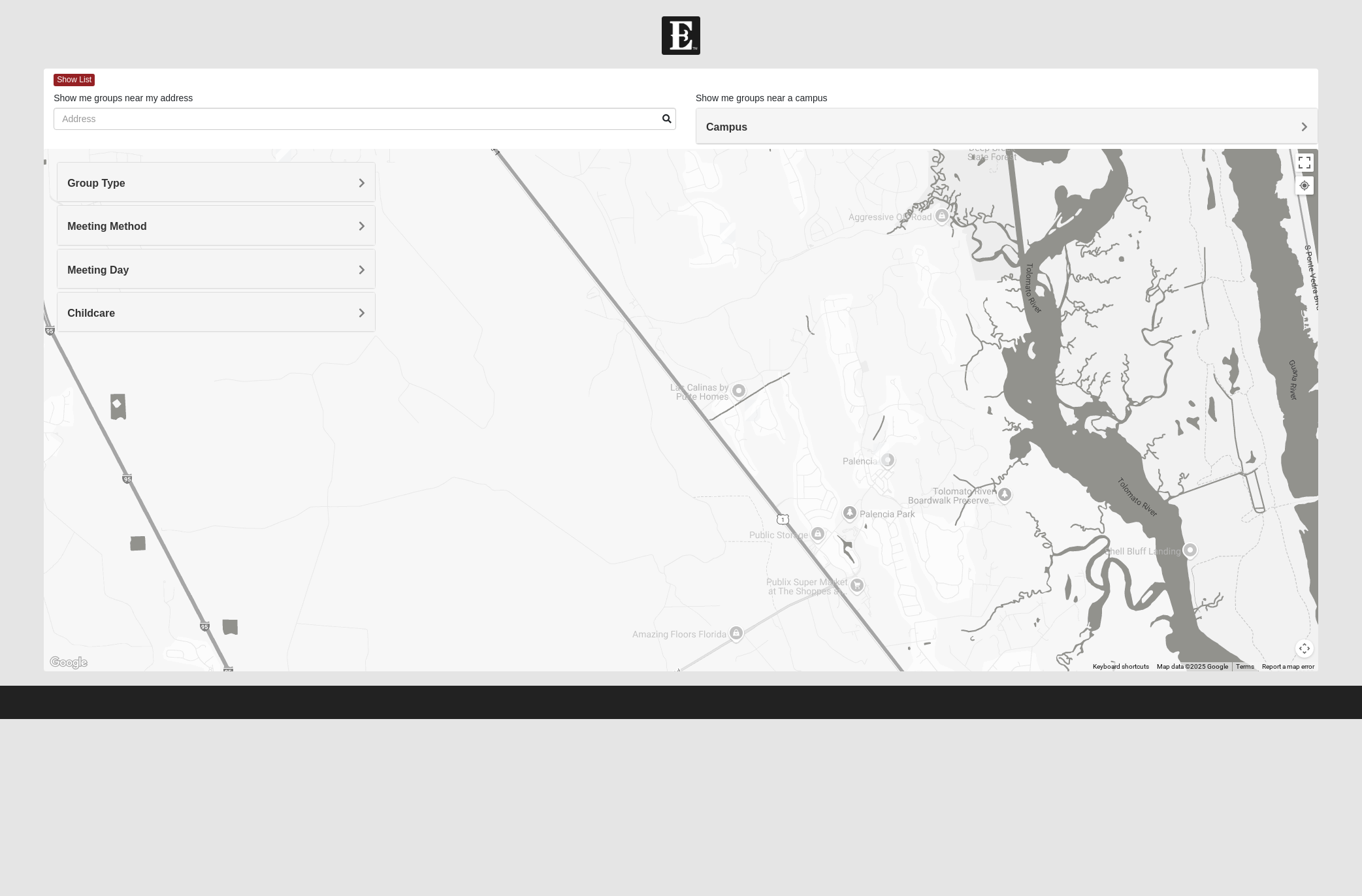
drag, startPoint x: 712, startPoint y: 456, endPoint x: 659, endPoint y: 360, distance: 109.7
click at [664, 364] on div "Mixed West 32080 [DATE] PM Mixed Group In Person No Childcare Learn More" at bounding box center [681, 410] width 1275 height 522
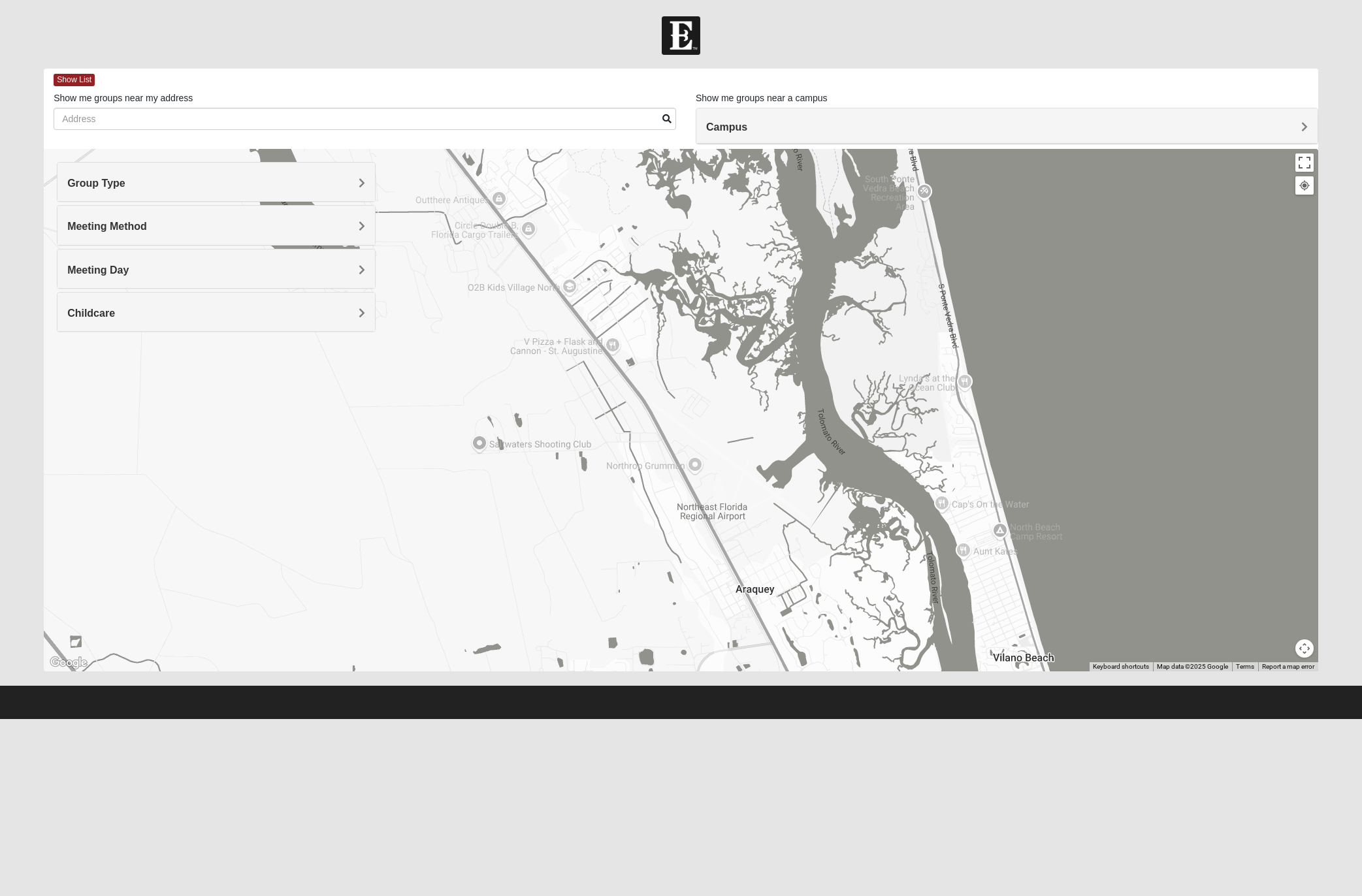
drag, startPoint x: 747, startPoint y: 518, endPoint x: 642, endPoint y: 307, distance: 235.7
click at [640, 295] on div "Mixed West 32080 [DATE] PM Mixed Group In Person No Childcare Learn More" at bounding box center [681, 410] width 1275 height 522
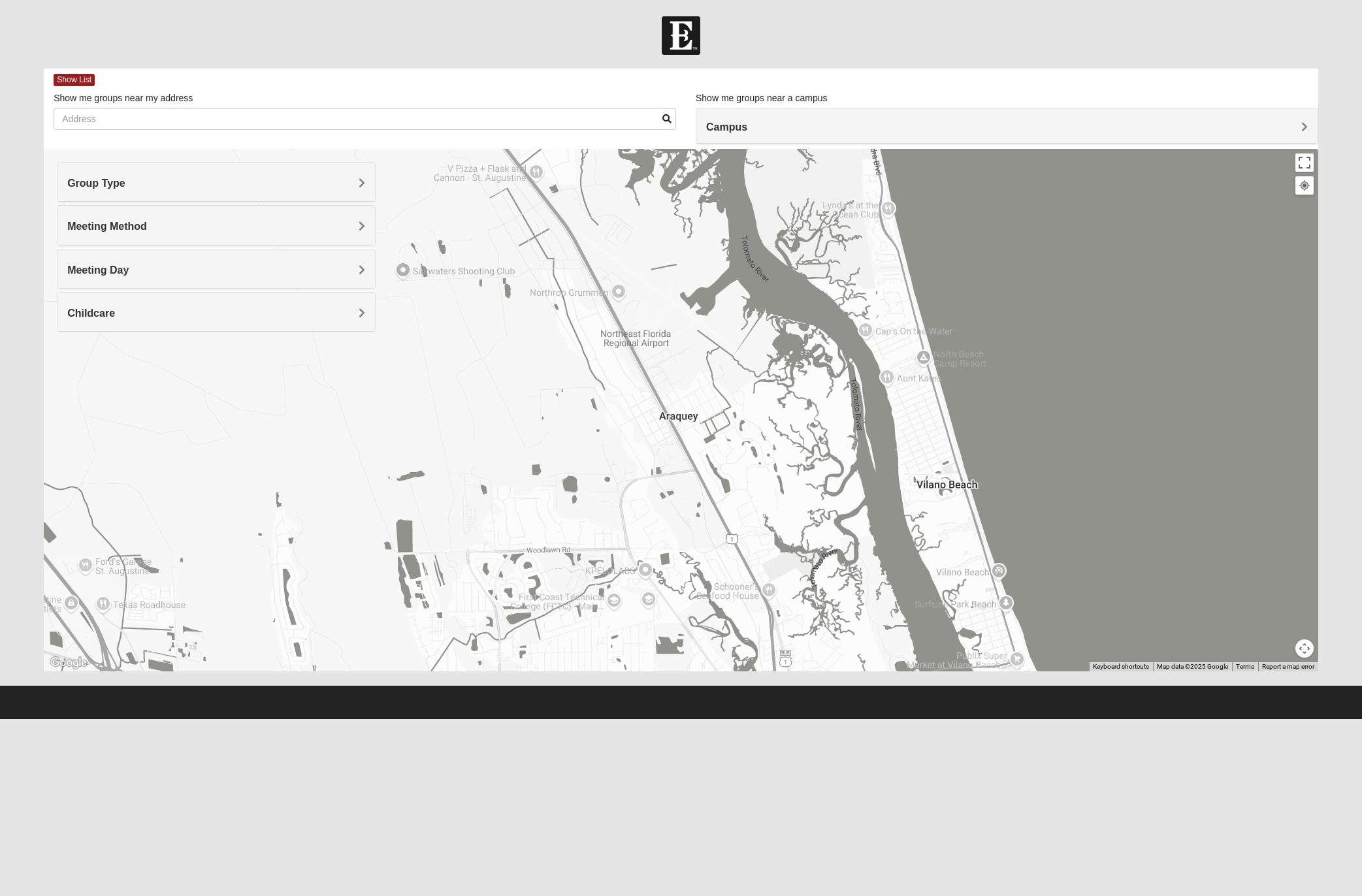
drag, startPoint x: 759, startPoint y: 518, endPoint x: 687, endPoint y: 379, distance: 156.5
click at [687, 379] on div "Mixed West 32080 [DATE] PM Mixed Group In Person No Childcare Learn More" at bounding box center [681, 410] width 1275 height 522
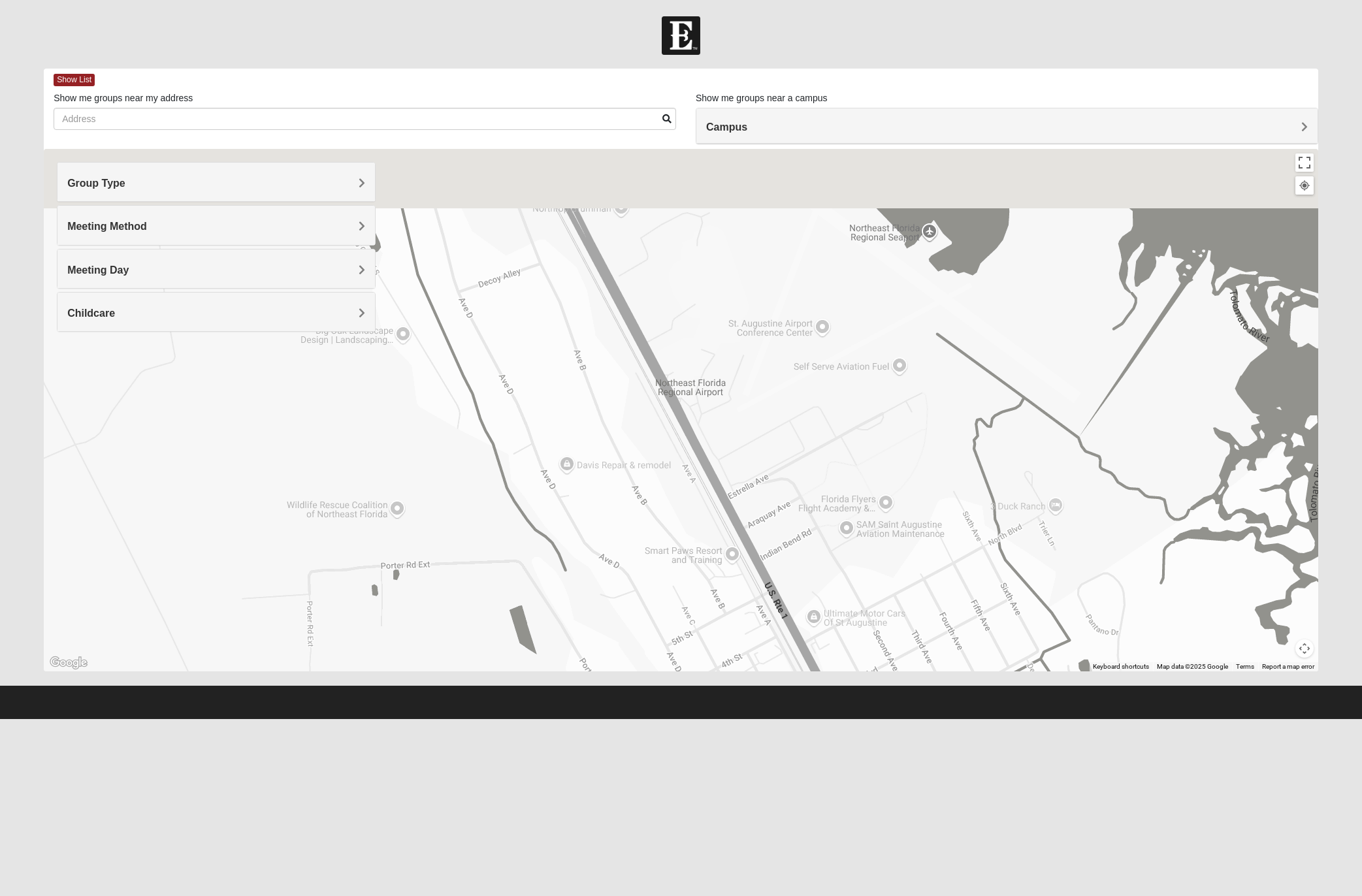
drag, startPoint x: 610, startPoint y: 314, endPoint x: 945, endPoint y: 547, distance: 408.1
click at [907, 547] on div "Mixed West 32080 [DATE] PM Mixed Group In Person No Childcare Learn More" at bounding box center [681, 410] width 1275 height 522
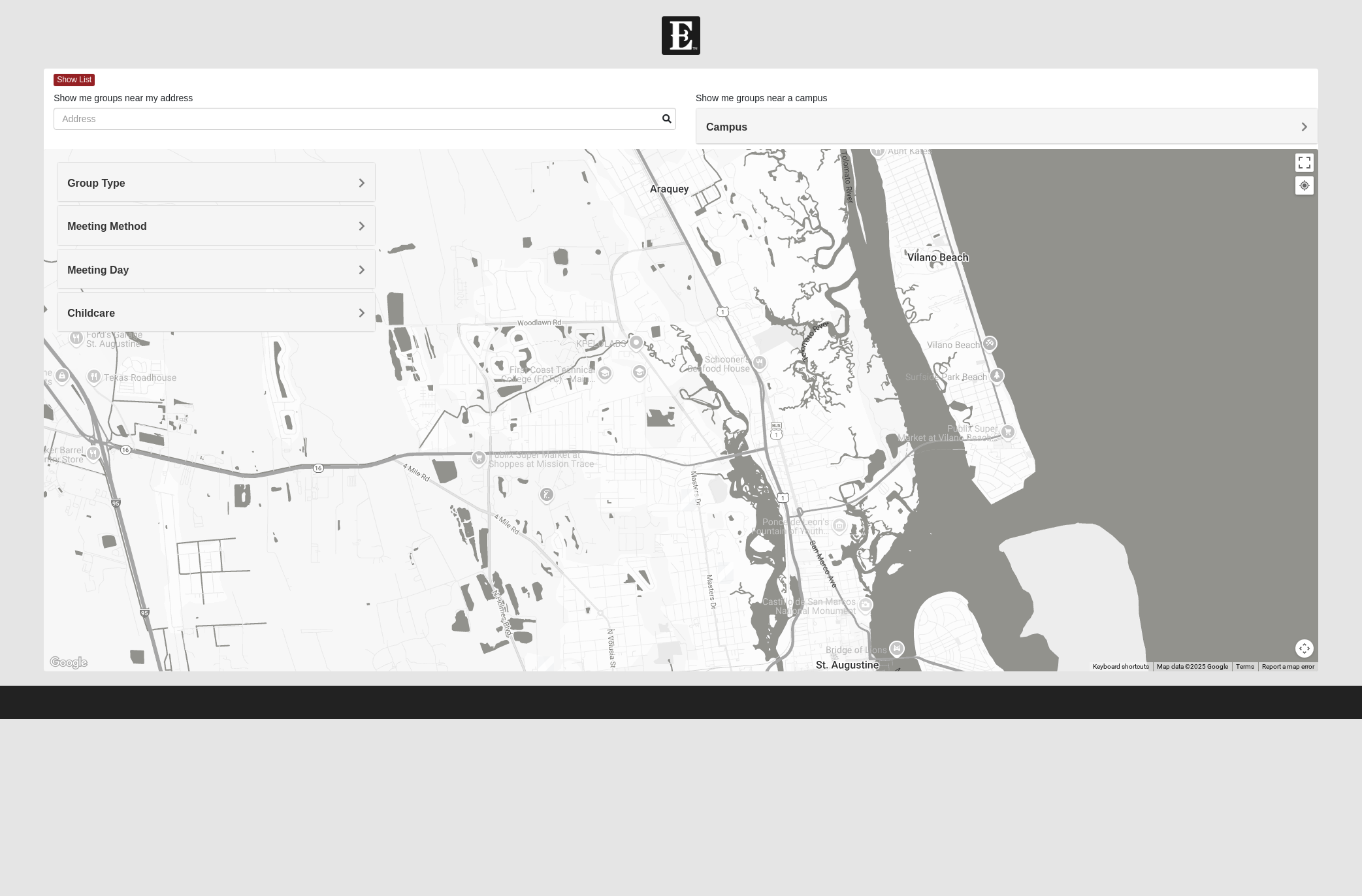
drag, startPoint x: 834, startPoint y: 460, endPoint x: 720, endPoint y: 228, distance: 258.5
click at [714, 211] on div "Mixed West 32080 [DATE] PM Mixed Group In Person No Childcare Learn More" at bounding box center [681, 410] width 1275 height 522
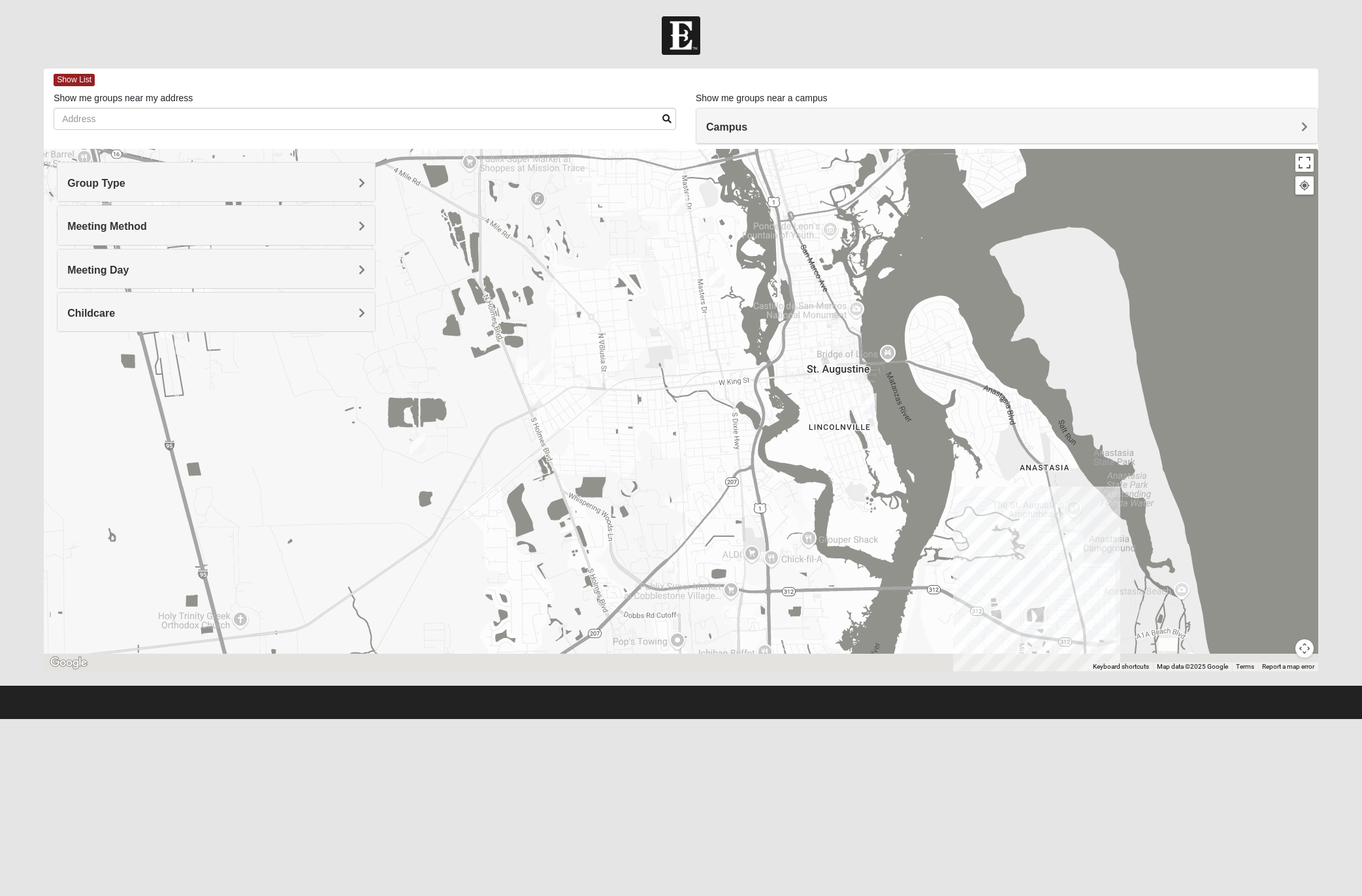
drag, startPoint x: 697, startPoint y: 609, endPoint x: 686, endPoint y: 311, distance: 298.2
click at [686, 310] on div "Mixed West 32080 [DATE] PM Mixed Group In Person No Childcare Learn More" at bounding box center [681, 410] width 1275 height 522
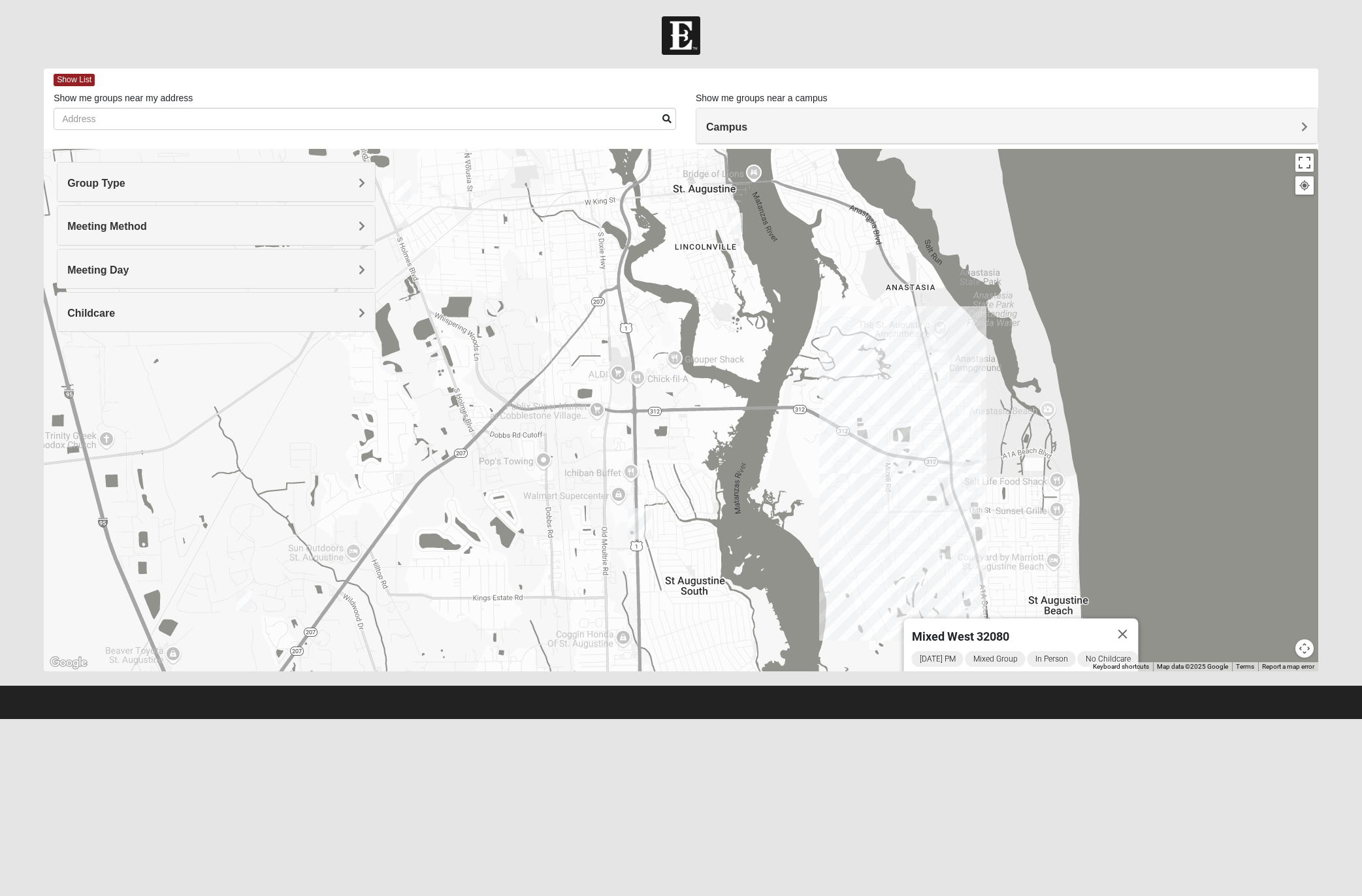
drag, startPoint x: 697, startPoint y: 526, endPoint x: 606, endPoint y: 407, distance: 149.8
click at [562, 343] on div "Mixed West 32080 [DATE] PM Mixed Group In Person No Childcare Learn More" at bounding box center [681, 410] width 1275 height 522
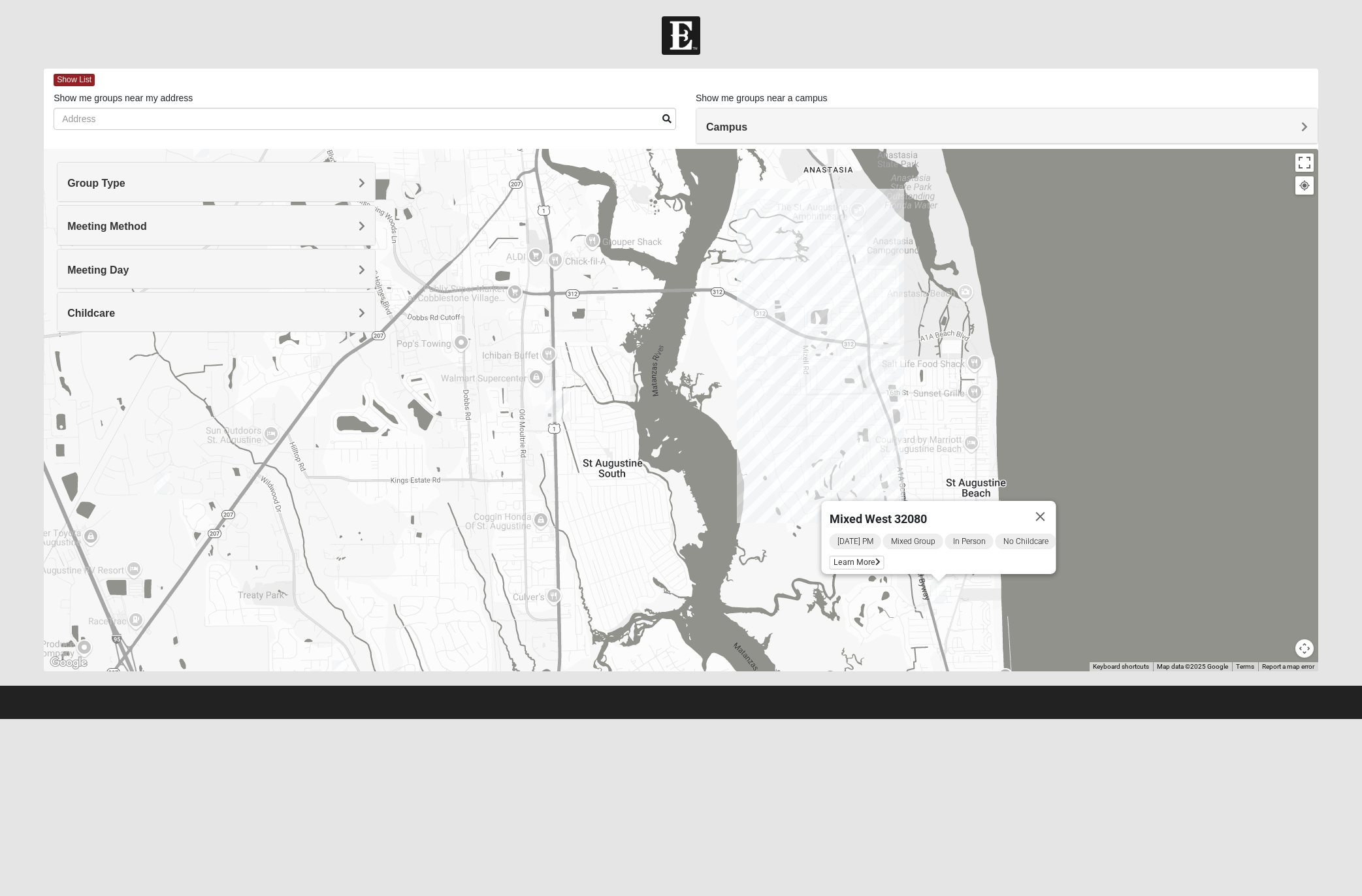
drag, startPoint x: 788, startPoint y: 555, endPoint x: 738, endPoint y: 458, distance: 109.1
click at [705, 436] on div "Mixed West 32080 [DATE] PM Mixed Group In Person No Childcare Learn More" at bounding box center [681, 410] width 1275 height 522
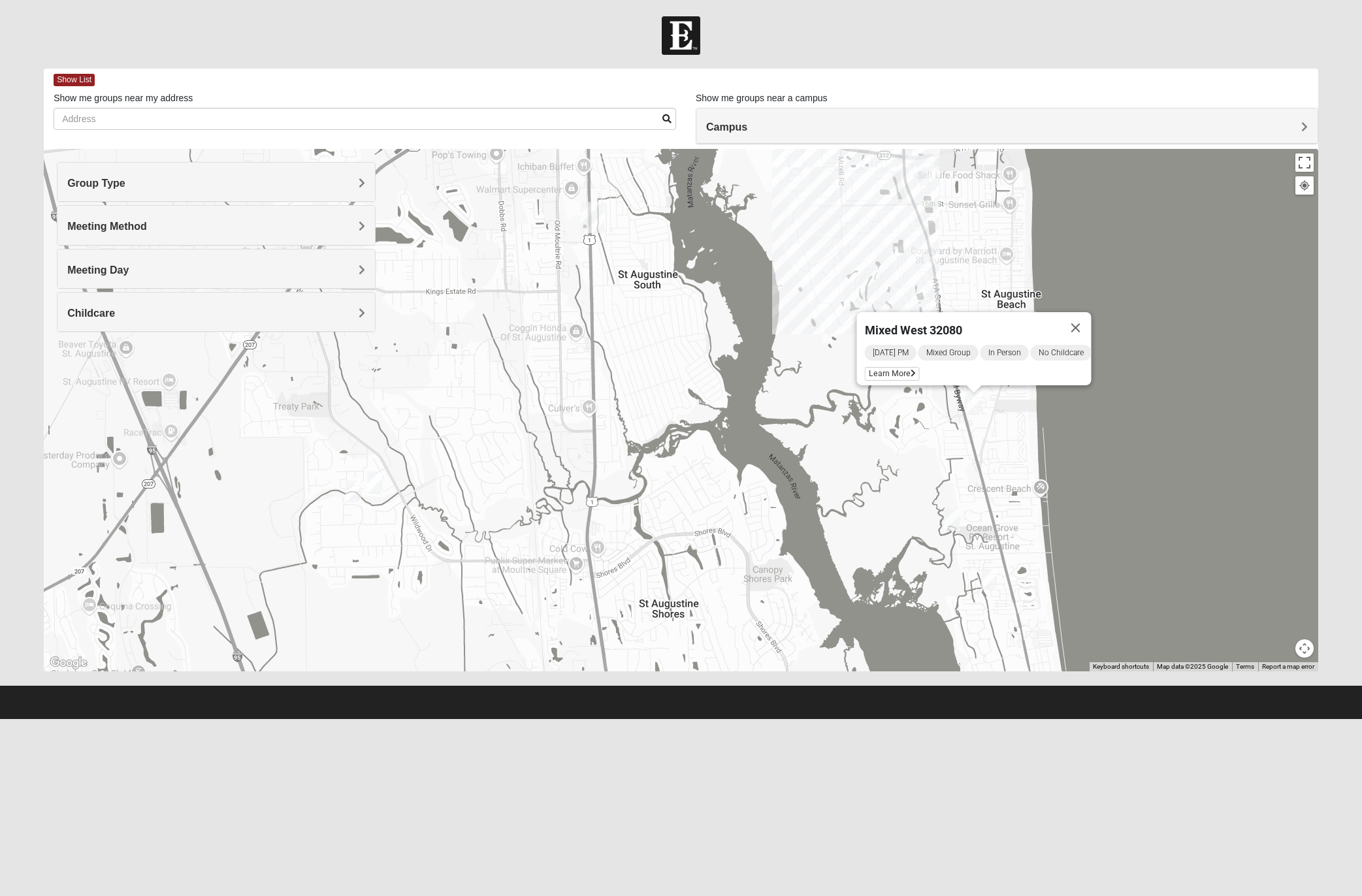
drag, startPoint x: 598, startPoint y: 572, endPoint x: 484, endPoint y: 498, distance: 135.9
click at [634, 382] on div "Mixed West 32080 [DATE] PM Mixed Group In Person No Childcare Learn More" at bounding box center [681, 410] width 1275 height 522
